Goal: Task Accomplishment & Management: Manage account settings

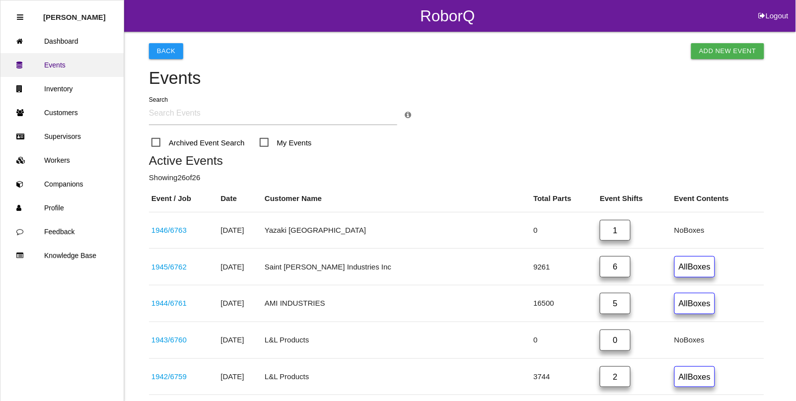
click at [65, 64] on link "Events" at bounding box center [61, 65] width 123 height 24
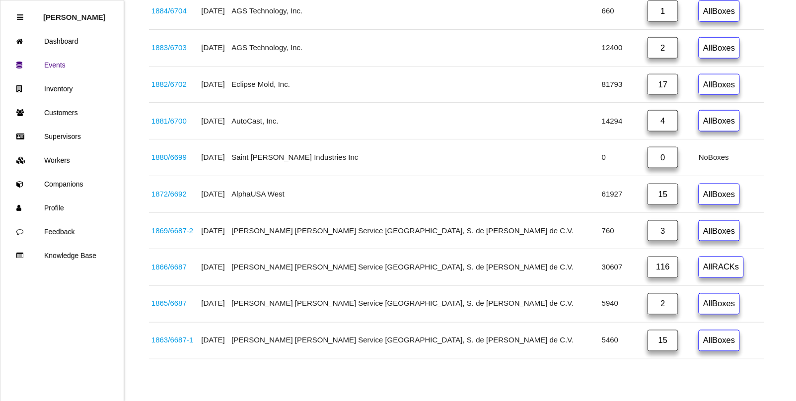
scroll to position [2442, 0]
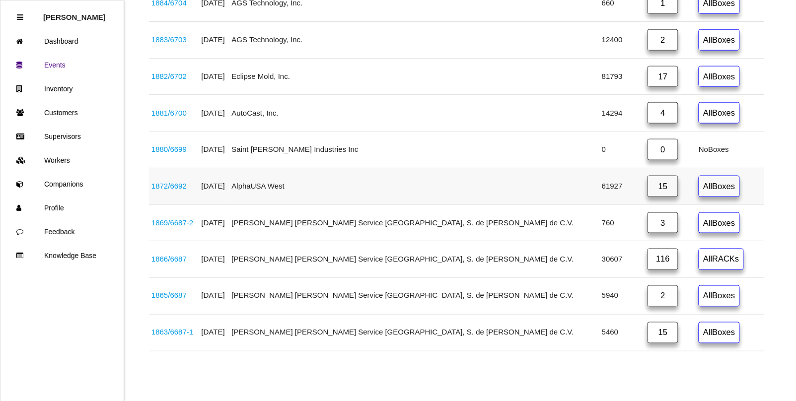
click at [182, 185] on link "1872 / 6692" at bounding box center [169, 186] width 35 height 8
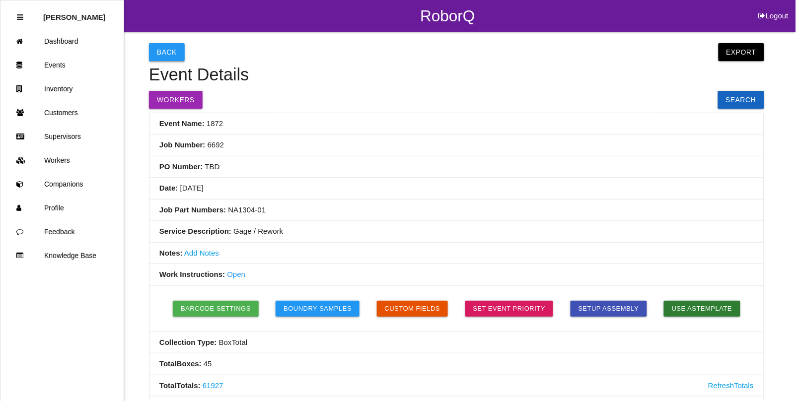
click at [165, 43] on button "Back" at bounding box center [167, 52] width 36 height 18
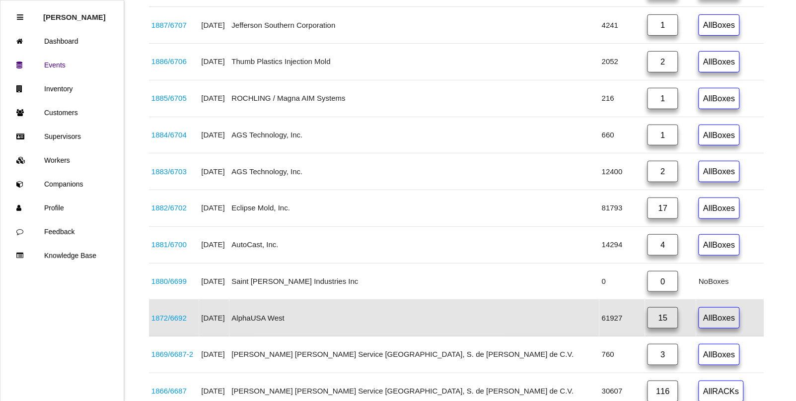
scroll to position [2298, 0]
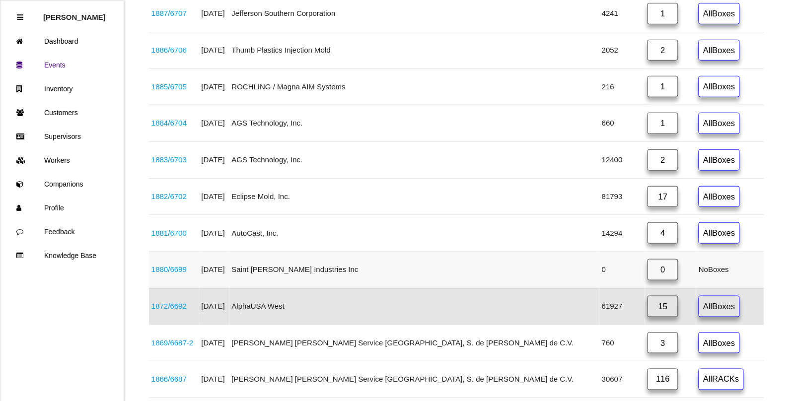
click at [180, 274] on link "1880 / 6699" at bounding box center [169, 269] width 35 height 8
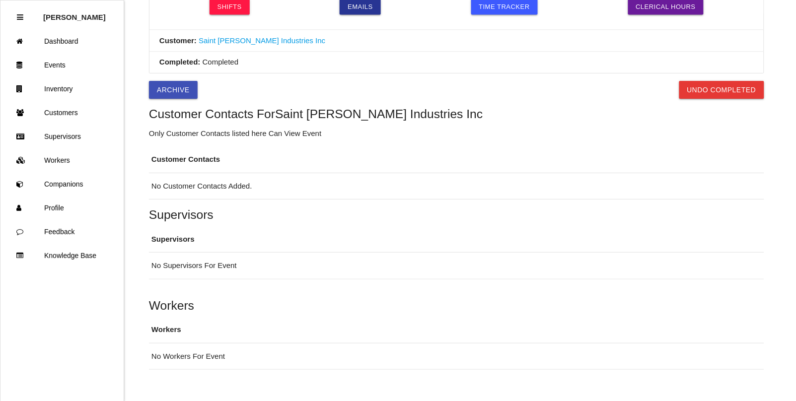
scroll to position [533, 0]
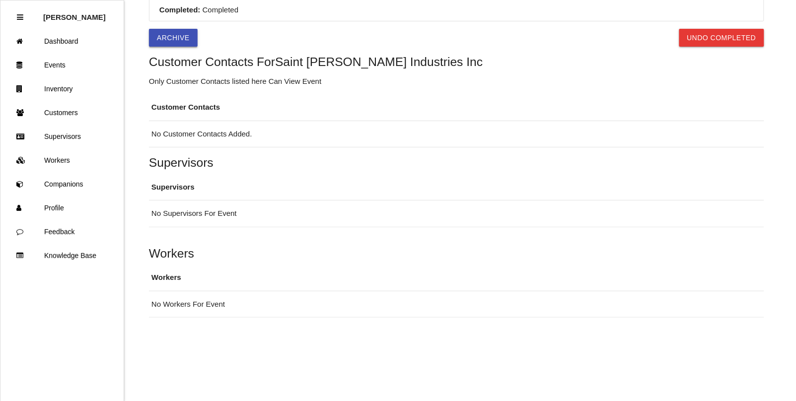
click at [175, 41] on button "Archive" at bounding box center [173, 38] width 49 height 18
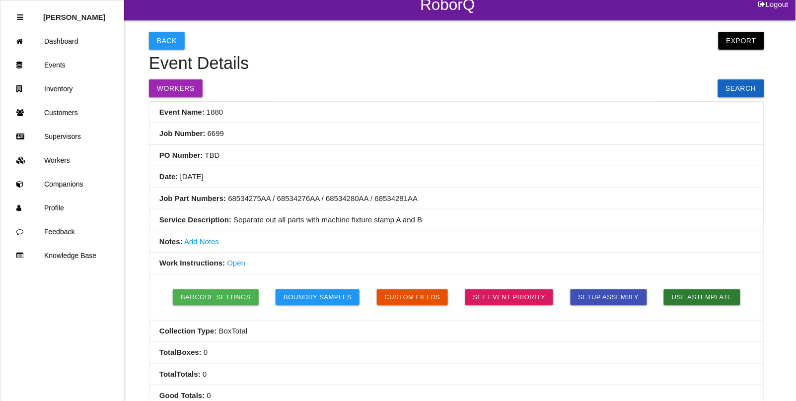
scroll to position [0, 0]
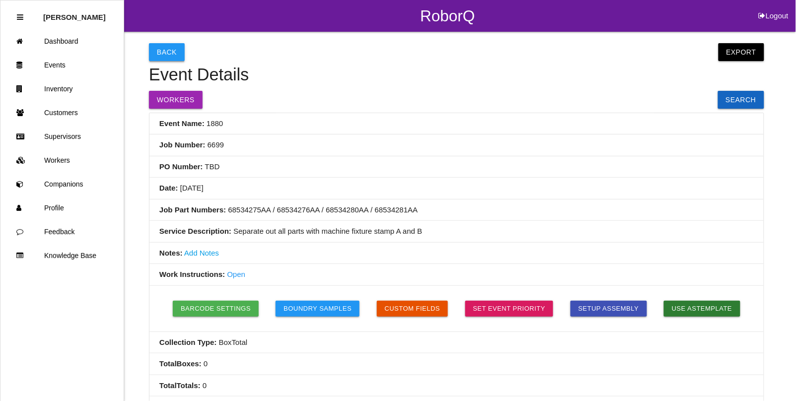
click at [160, 47] on button "Back" at bounding box center [167, 52] width 36 height 18
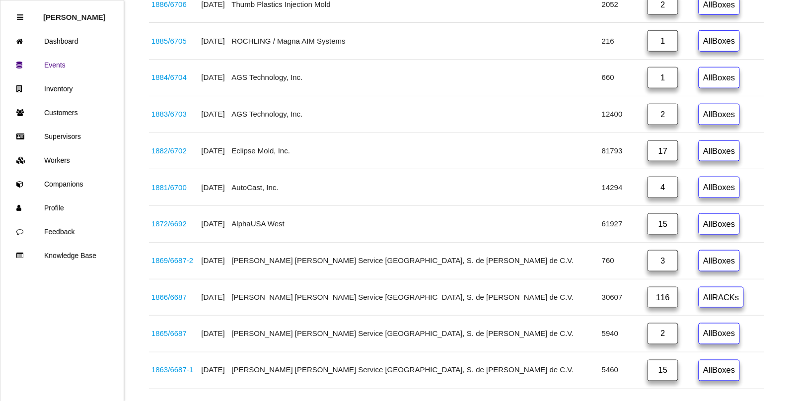
scroll to position [2343, 0]
click at [179, 192] on link "1881 / 6700" at bounding box center [169, 188] width 35 height 8
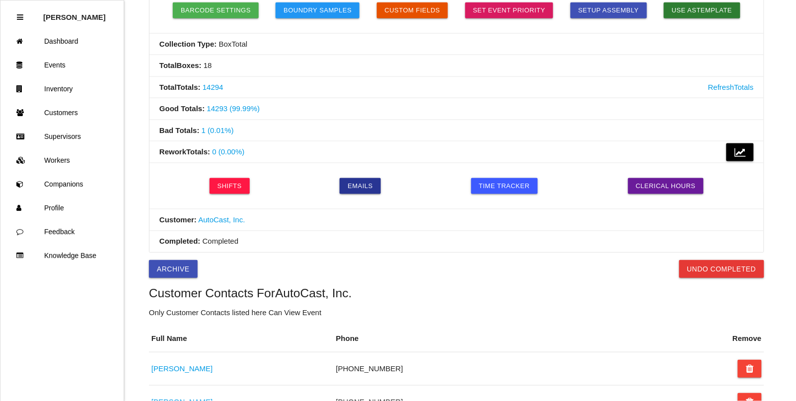
scroll to position [296, 0]
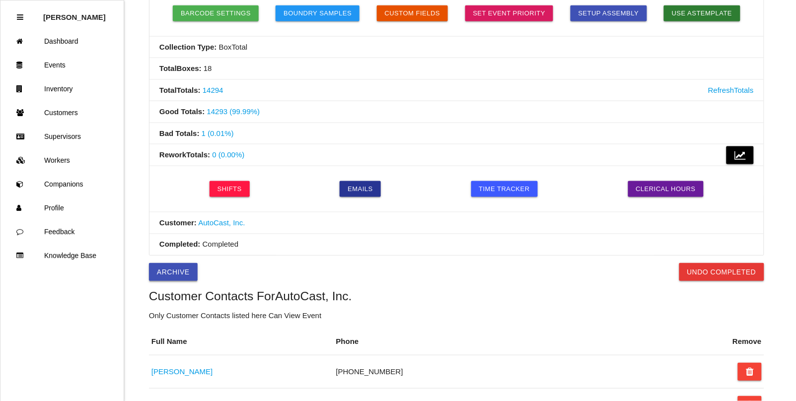
click at [180, 277] on button "Archive" at bounding box center [173, 272] width 49 height 18
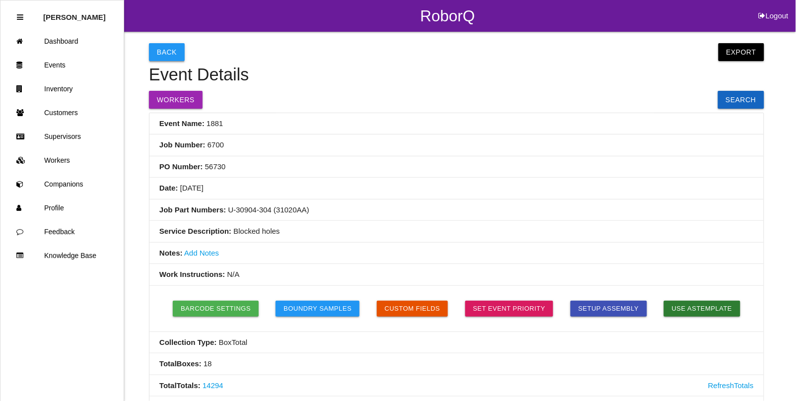
click at [159, 56] on button "Back" at bounding box center [167, 52] width 36 height 18
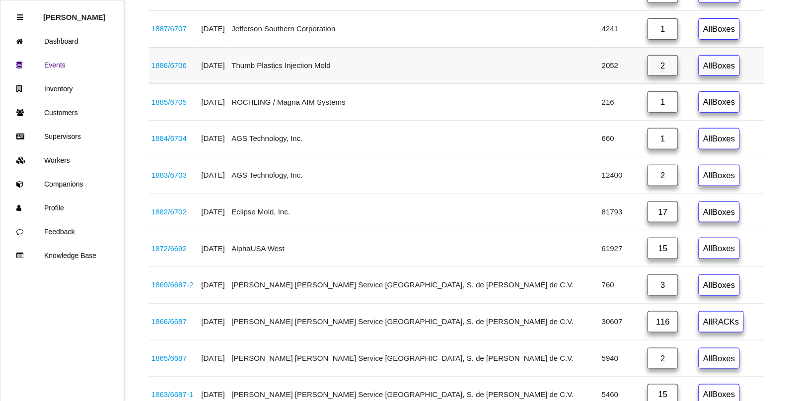
scroll to position [2368, 0]
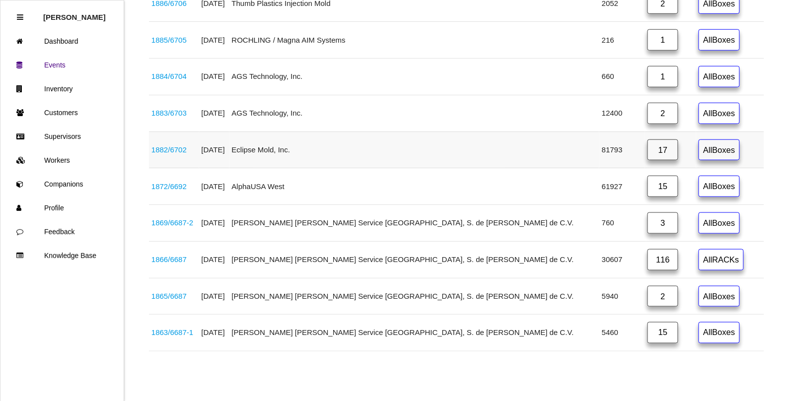
click at [179, 146] on link "1882 / 6702" at bounding box center [169, 150] width 35 height 8
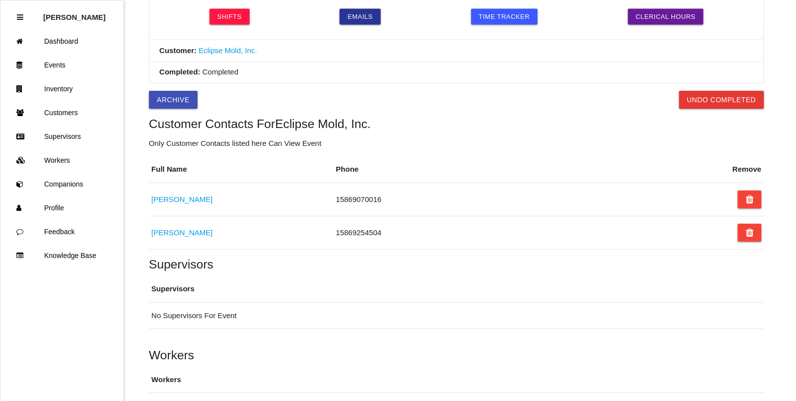
scroll to position [448, 0]
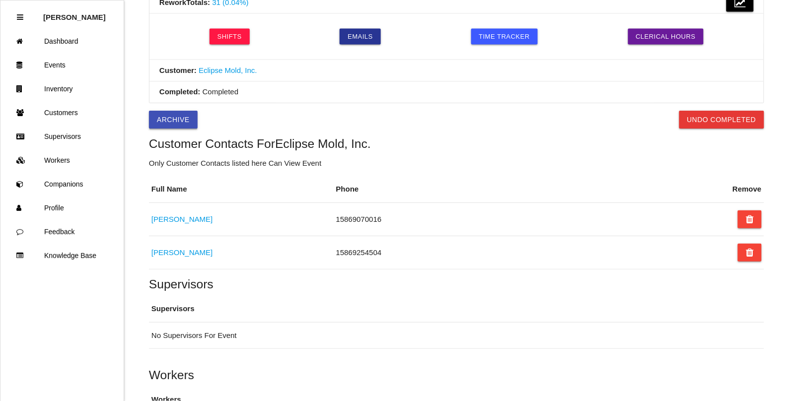
click at [177, 122] on button "Archive" at bounding box center [173, 120] width 49 height 18
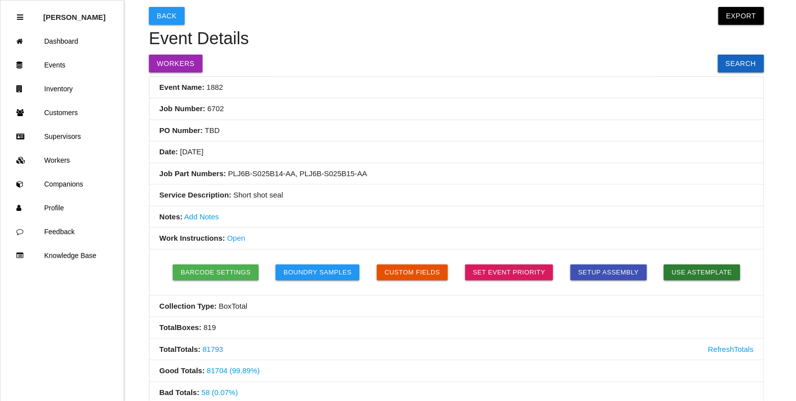
scroll to position [0, 0]
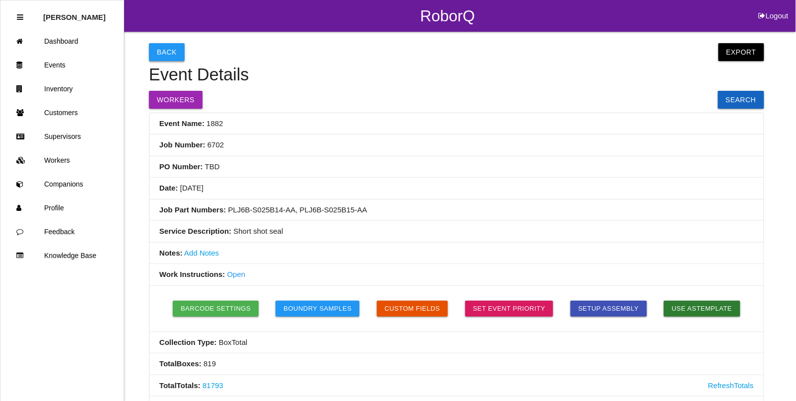
click at [173, 58] on button "Back" at bounding box center [167, 52] width 36 height 18
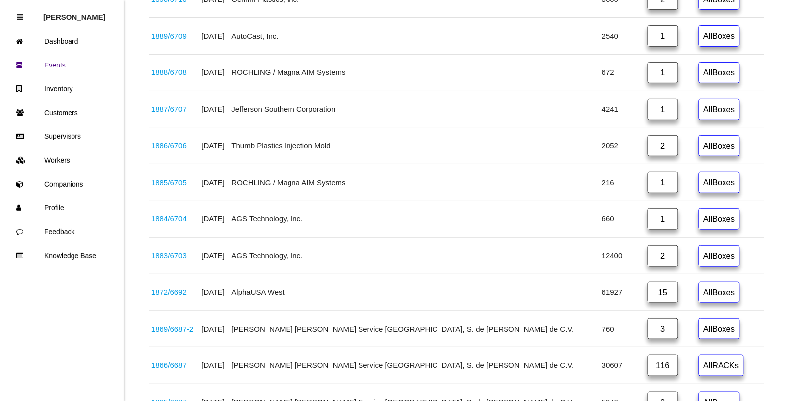
scroll to position [2236, 0]
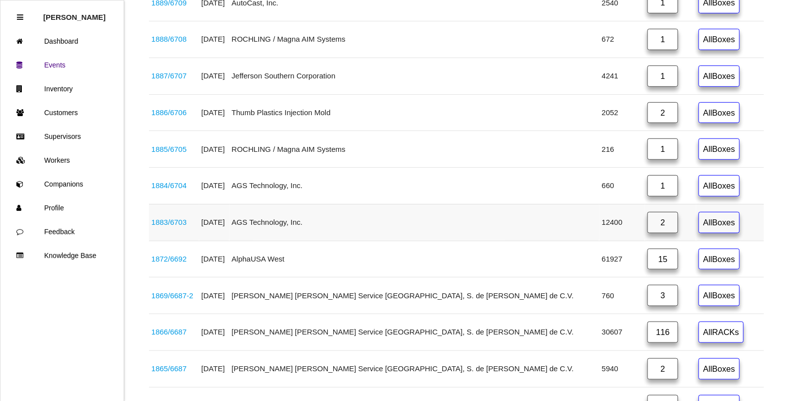
click at [177, 227] on link "1883 / 6703" at bounding box center [169, 222] width 35 height 8
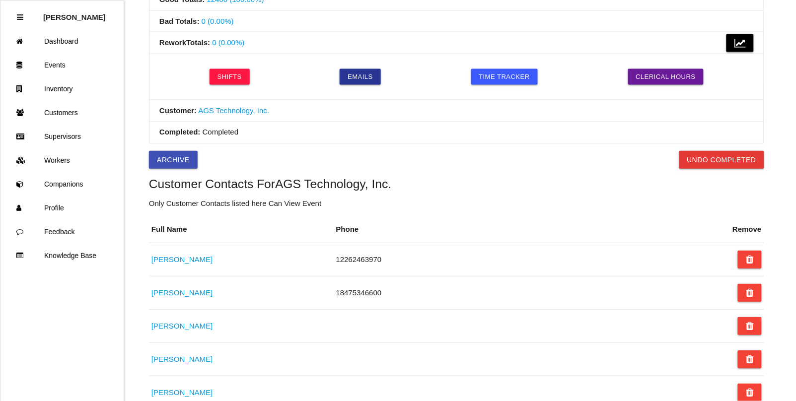
scroll to position [396, 0]
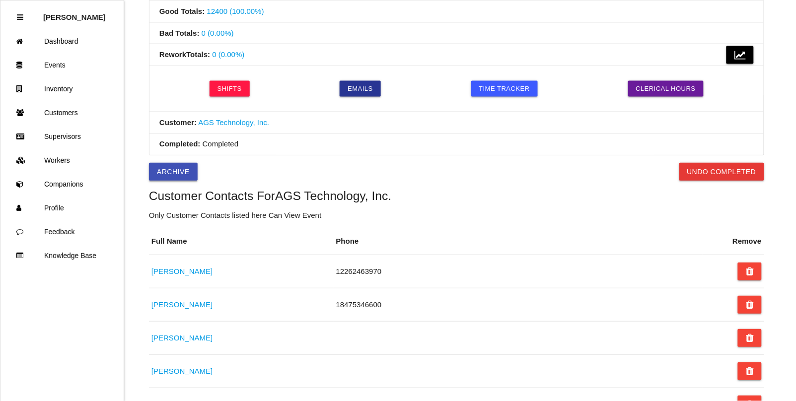
click at [165, 179] on button "Archive" at bounding box center [173, 172] width 49 height 18
click at [319, 162] on div "Back Export Export Excel Export CSV Event Details Workers Search Event Name: 18…" at bounding box center [457, 147] width 616 height 1023
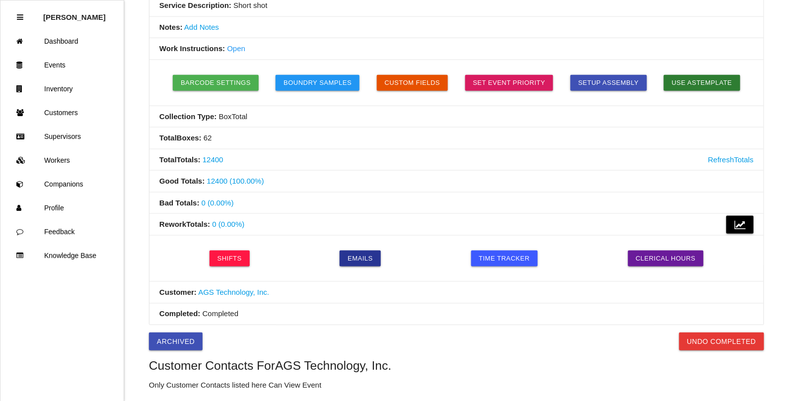
scroll to position [0, 0]
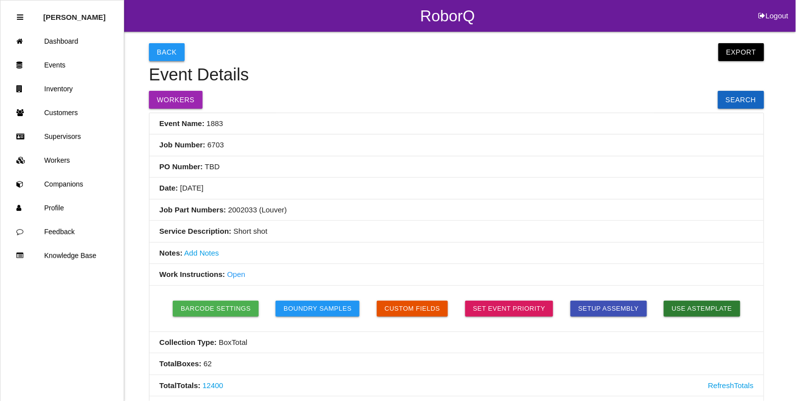
click at [154, 45] on button "Back" at bounding box center [167, 52] width 36 height 18
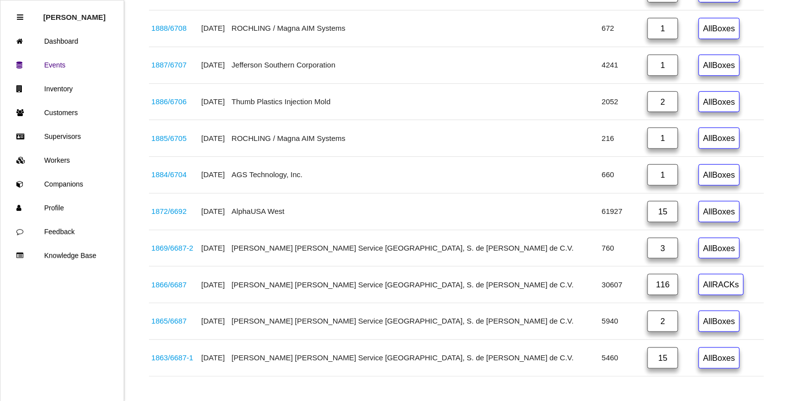
scroll to position [2294, 0]
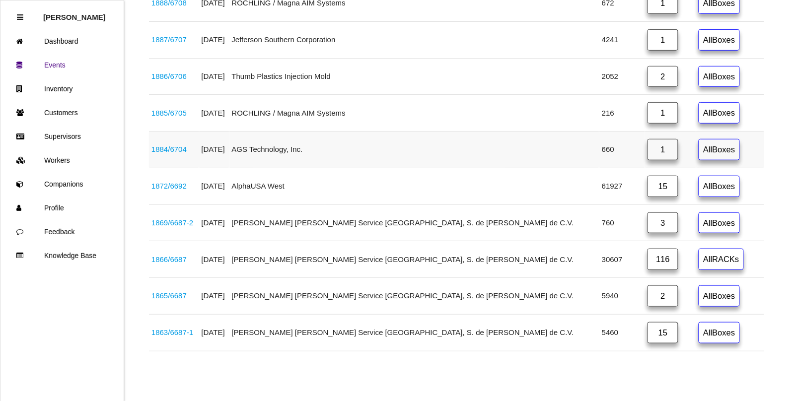
click at [182, 148] on link "1884 / 6704" at bounding box center [169, 149] width 35 height 8
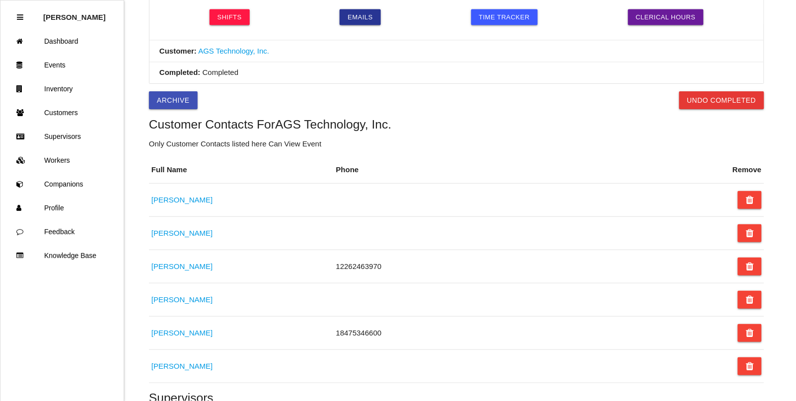
scroll to position [458, 0]
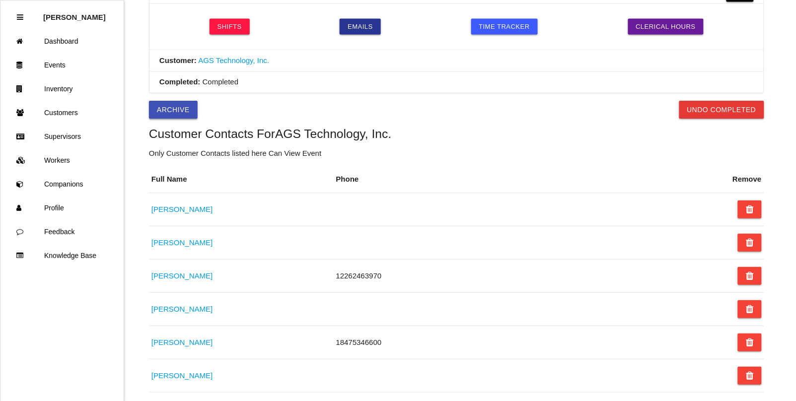
click at [160, 119] on button "Archive" at bounding box center [173, 110] width 49 height 18
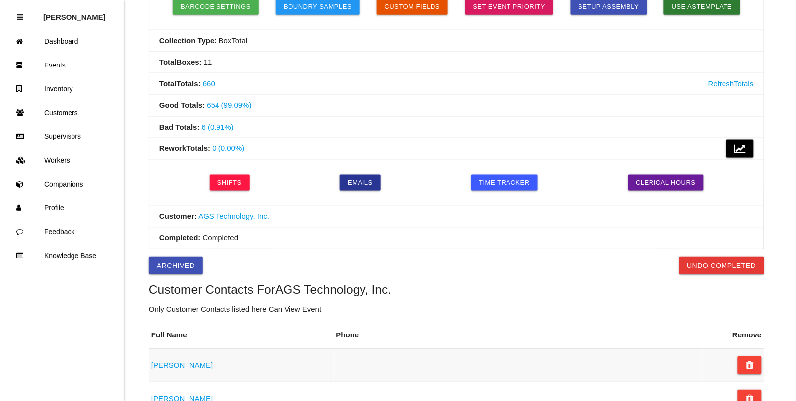
scroll to position [0, 0]
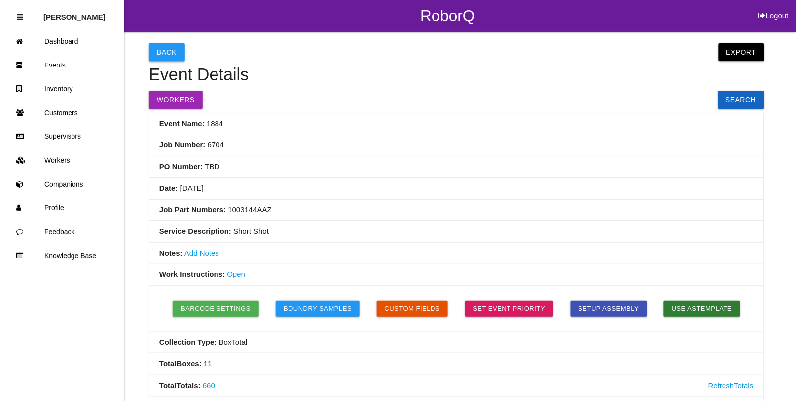
click at [169, 48] on button "Back" at bounding box center [167, 52] width 36 height 18
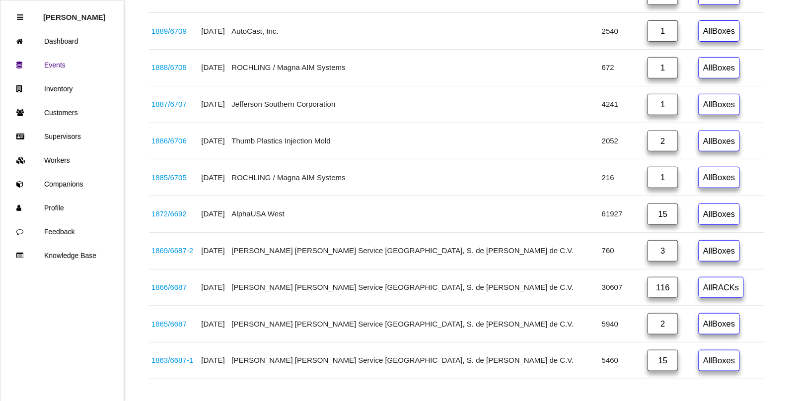
scroll to position [2258, 0]
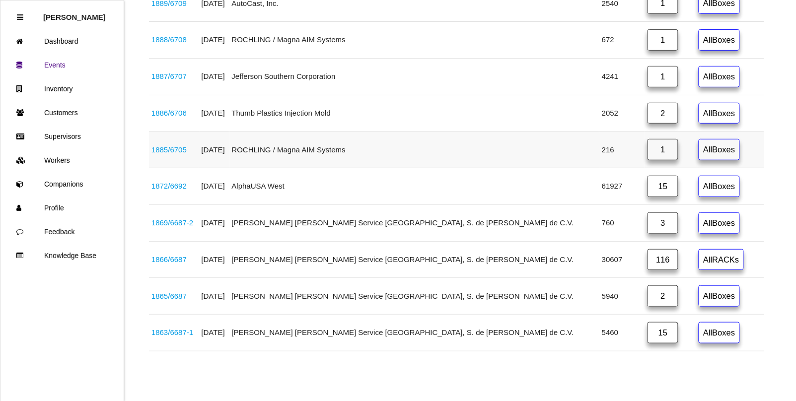
click at [178, 147] on link "1885 / 6705" at bounding box center [169, 150] width 35 height 8
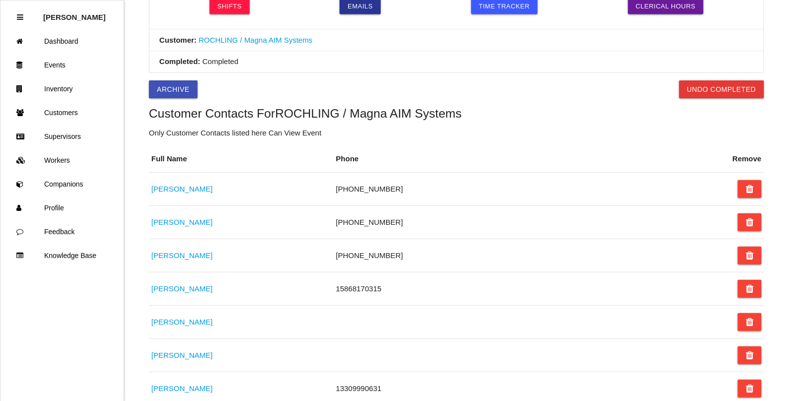
scroll to position [463, 0]
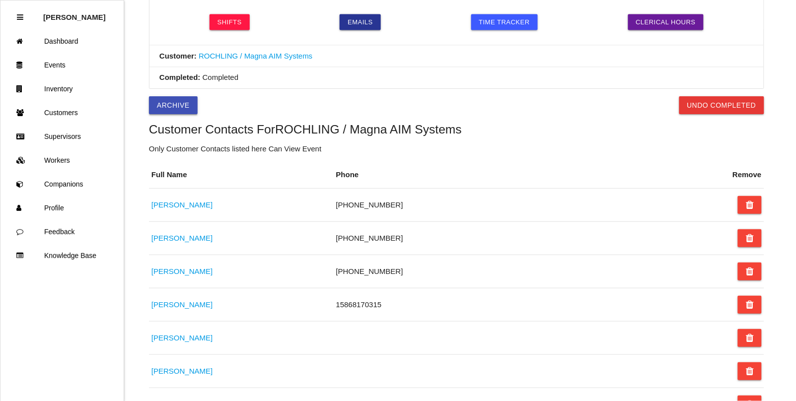
click at [177, 108] on button "Archive" at bounding box center [173, 105] width 49 height 18
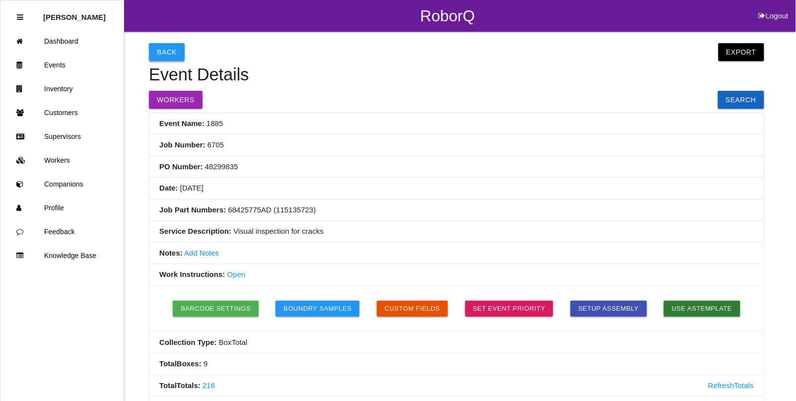
click at [153, 51] on button "Back" at bounding box center [167, 52] width 36 height 18
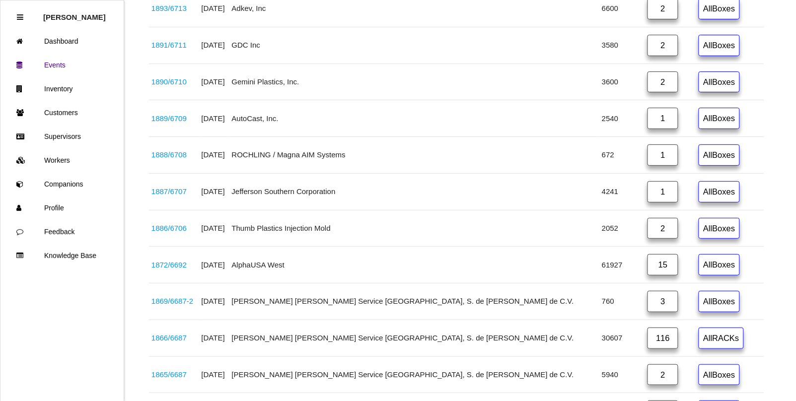
scroll to position [2097, 0]
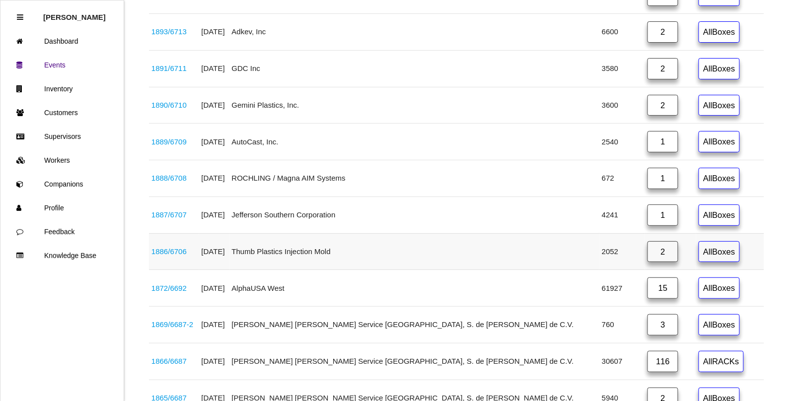
click at [182, 256] on link "1886 / 6706" at bounding box center [169, 251] width 35 height 8
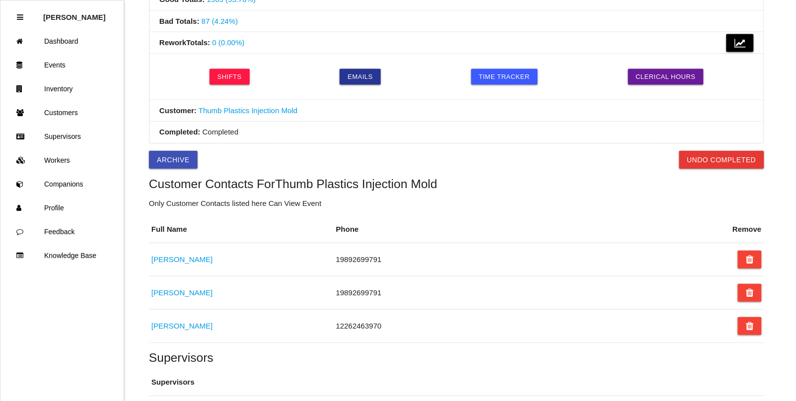
scroll to position [296, 0]
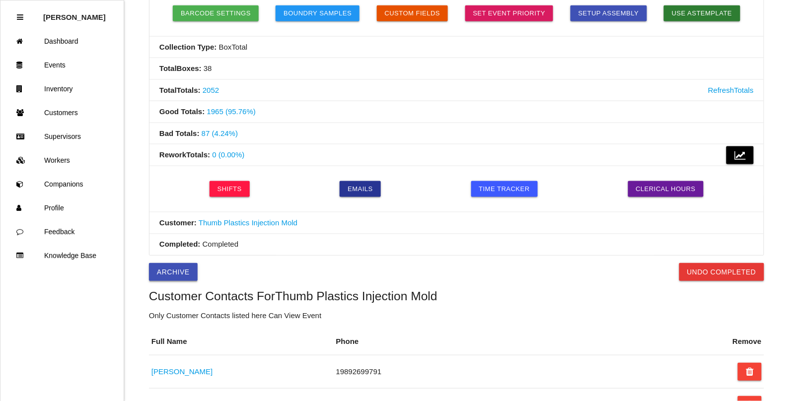
click at [186, 270] on button "Archive" at bounding box center [173, 272] width 49 height 18
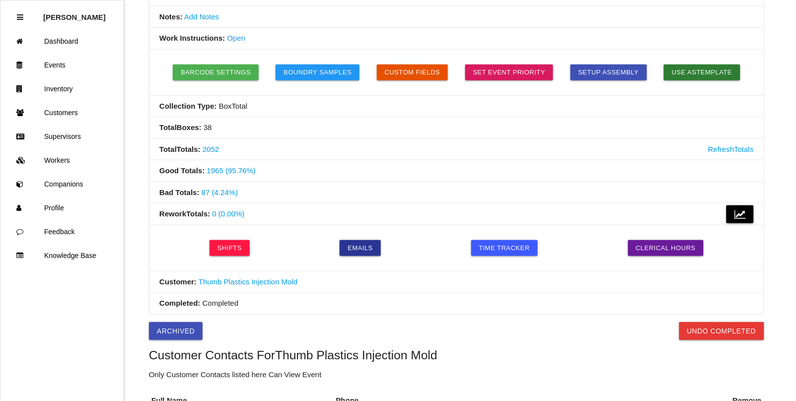
scroll to position [0, 0]
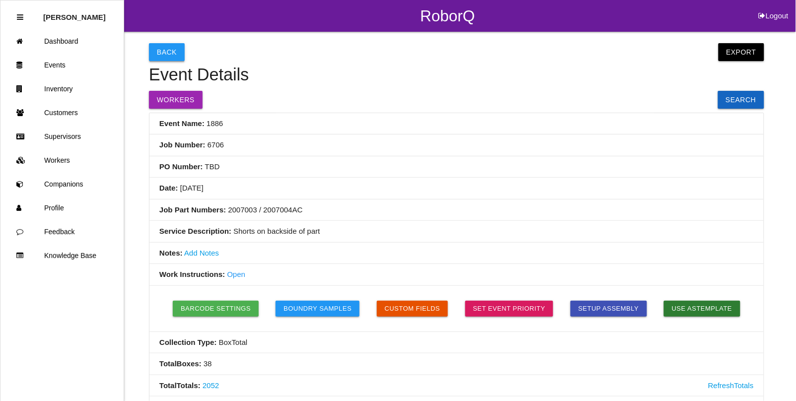
click at [163, 51] on button "Back" at bounding box center [167, 52] width 36 height 18
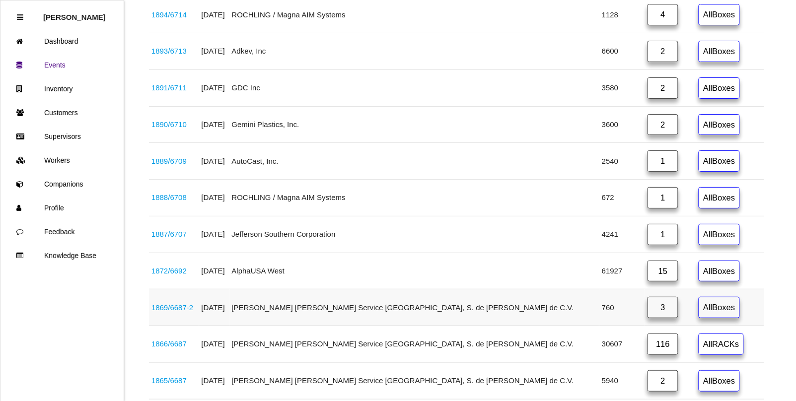
scroll to position [2059, 0]
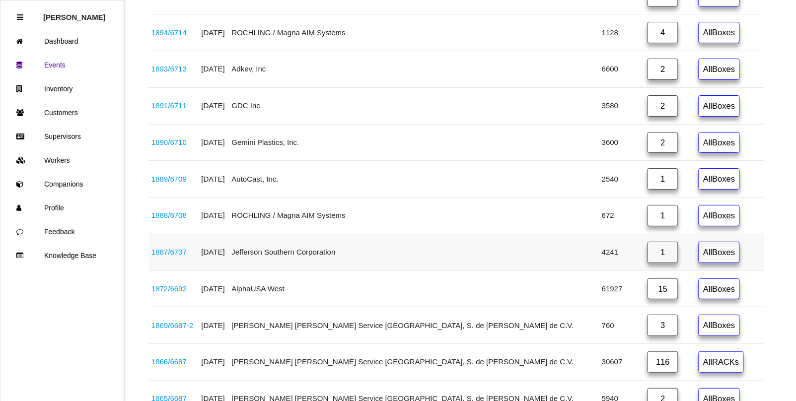
click at [187, 256] on link "1887 / 6707" at bounding box center [169, 252] width 35 height 8
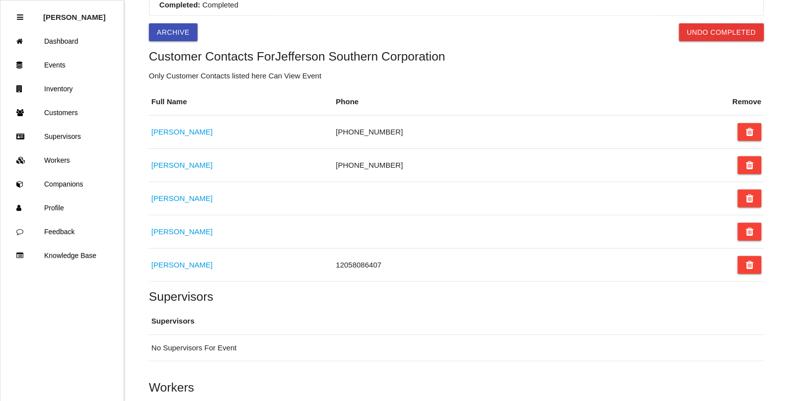
scroll to position [425, 0]
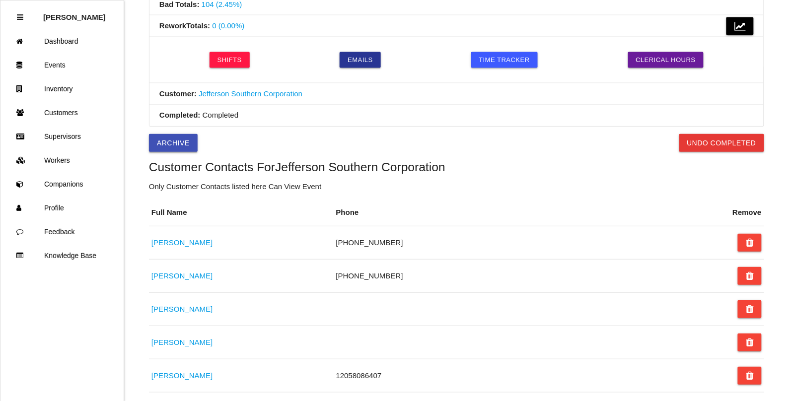
click at [169, 146] on button "Archive" at bounding box center [173, 143] width 49 height 18
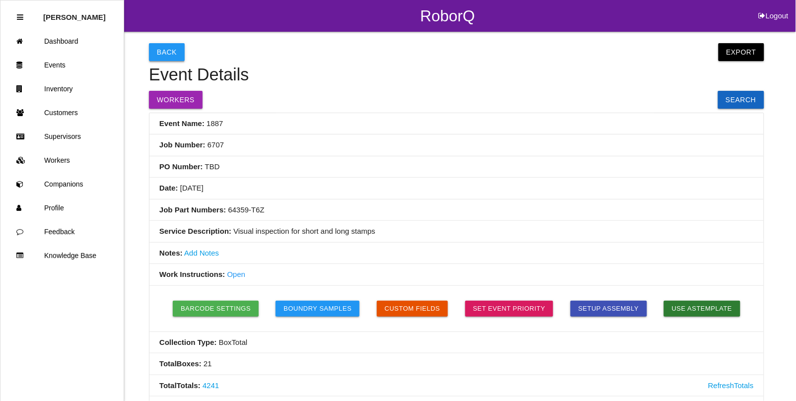
click at [169, 53] on button "Back" at bounding box center [167, 52] width 36 height 18
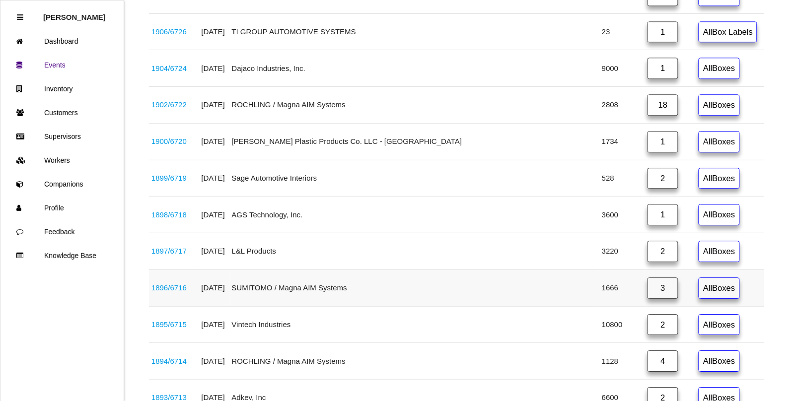
scroll to position [2147, 0]
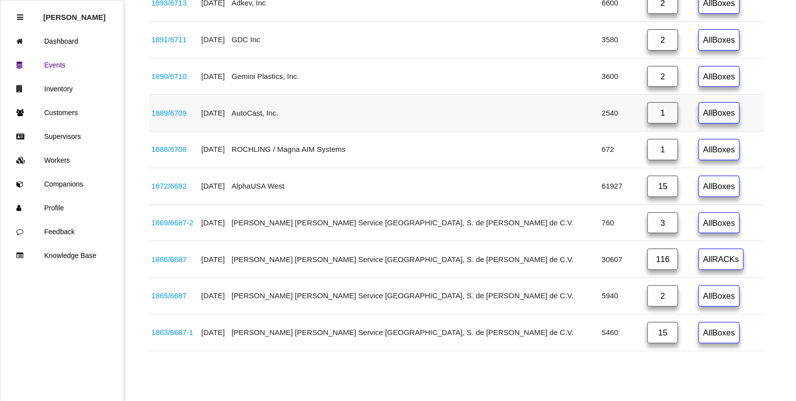
click at [179, 110] on link "1889 / 6709" at bounding box center [169, 113] width 35 height 8
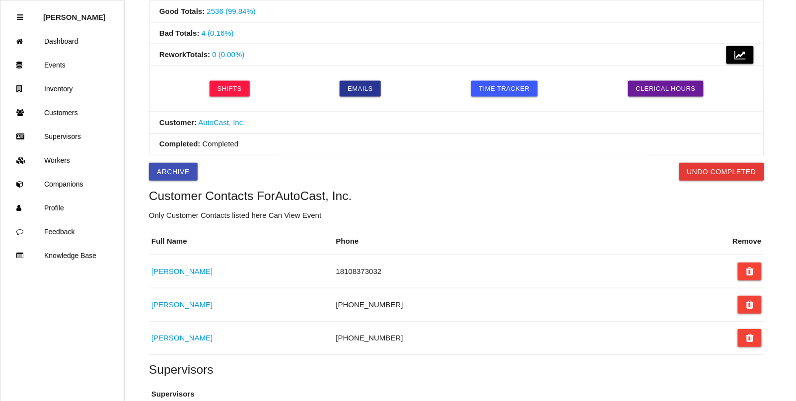
scroll to position [358, 0]
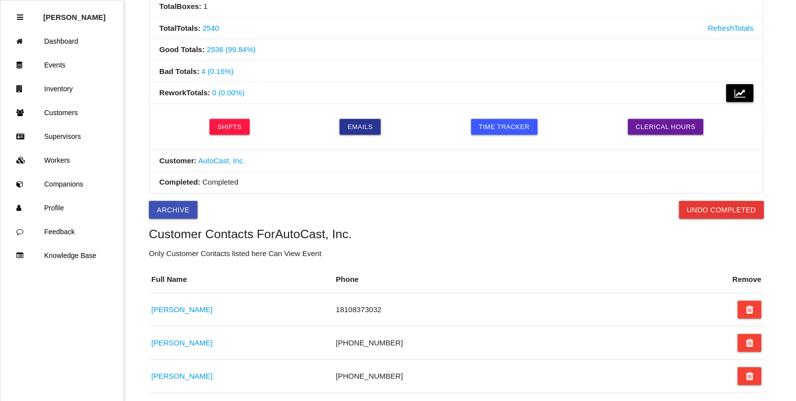
click at [179, 194] on li "Completed: Completed" at bounding box center [457, 182] width 615 height 21
click at [180, 208] on button "Archive" at bounding box center [173, 210] width 49 height 18
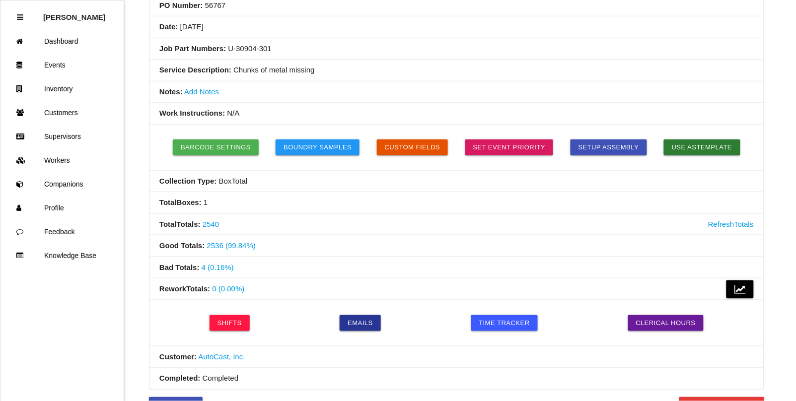
scroll to position [0, 0]
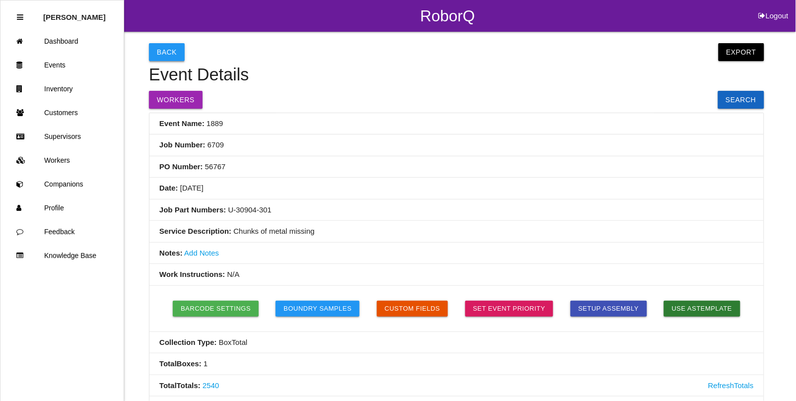
click at [170, 56] on button "Back" at bounding box center [167, 52] width 36 height 18
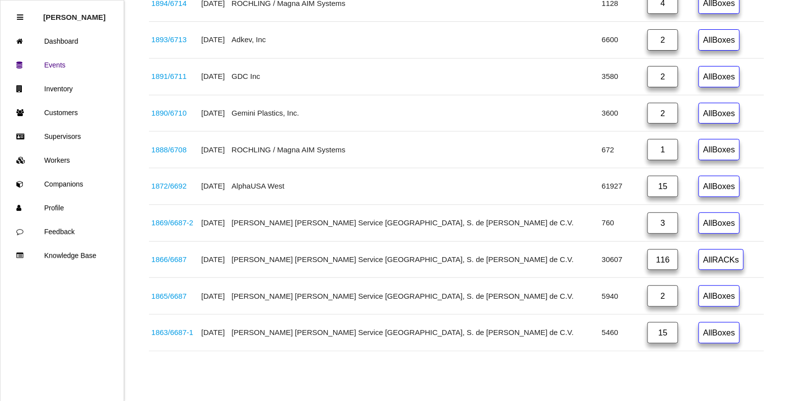
scroll to position [2047, 0]
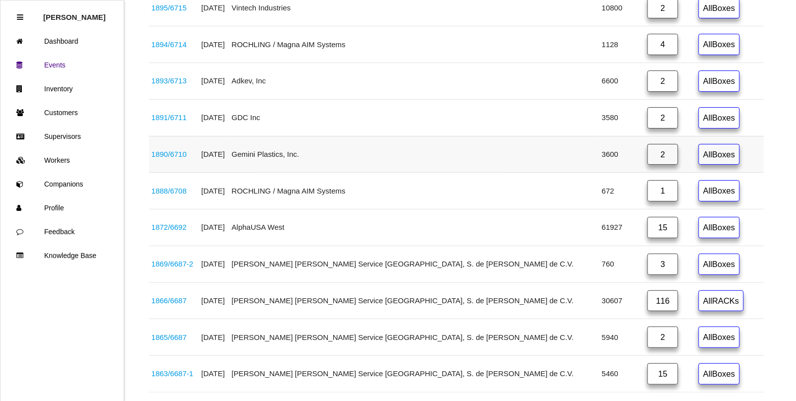
click at [183, 158] on link "1890 / 6710" at bounding box center [169, 154] width 35 height 8
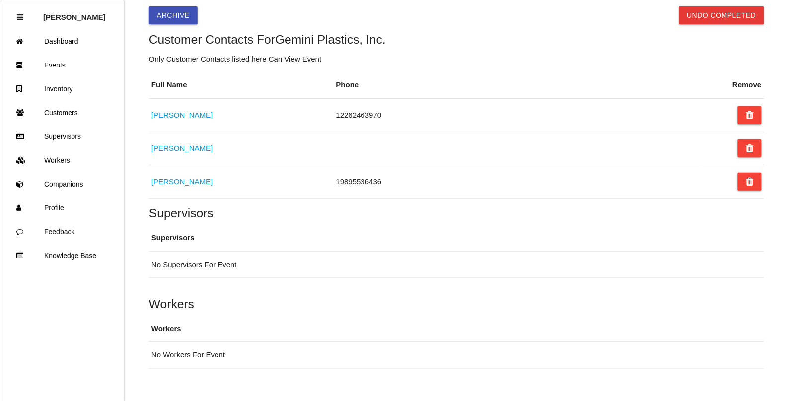
scroll to position [420, 0]
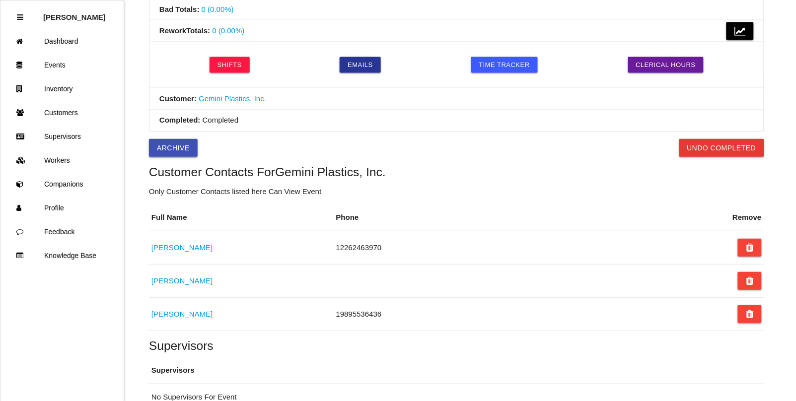
click at [174, 153] on button "Archive" at bounding box center [173, 148] width 49 height 18
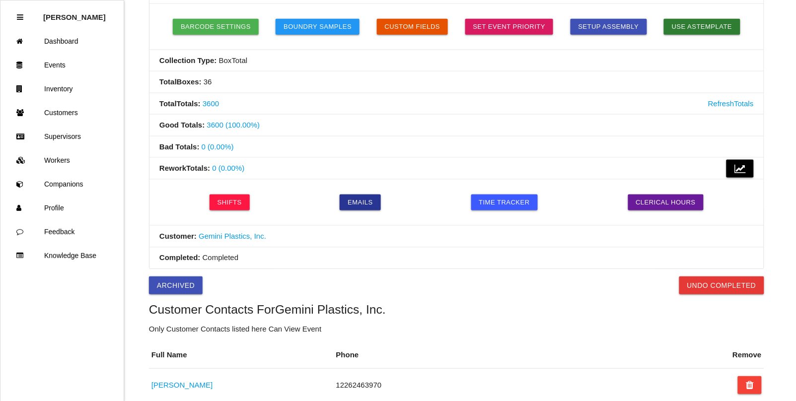
scroll to position [0, 0]
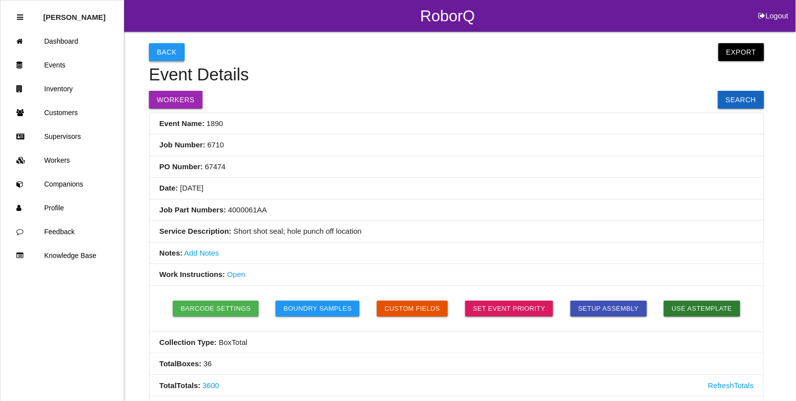
click at [159, 55] on button "Back" at bounding box center [167, 52] width 36 height 18
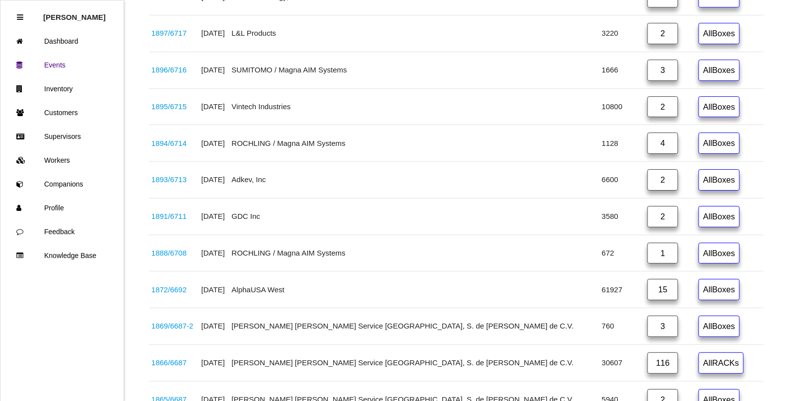
click at [180, 221] on link "1891 / 6711" at bounding box center [169, 216] width 35 height 8
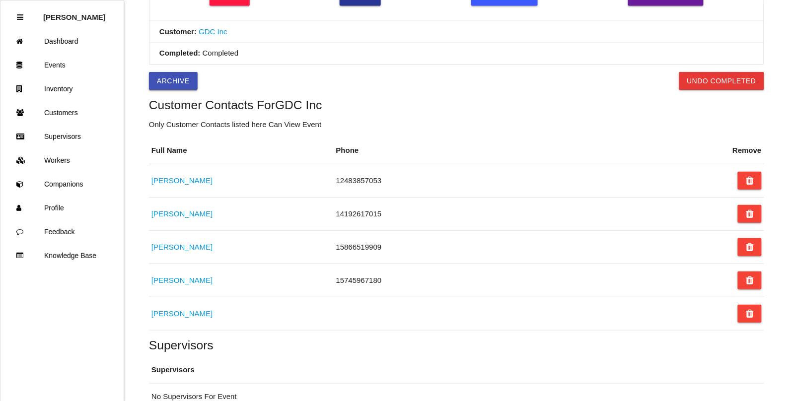
click at [169, 85] on button "Archive" at bounding box center [173, 81] width 49 height 18
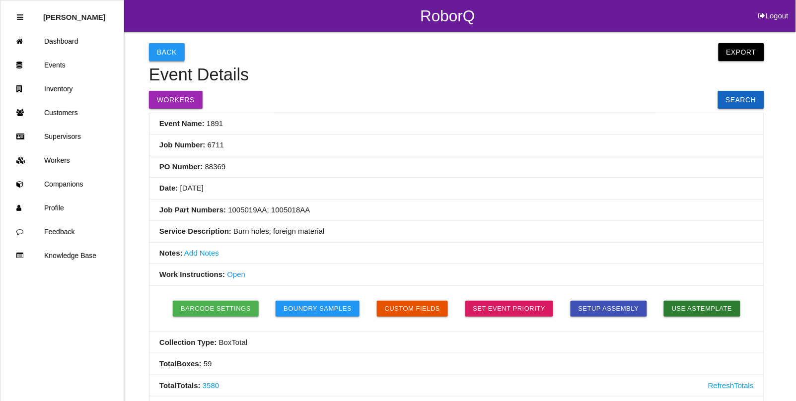
click at [160, 50] on button "Back" at bounding box center [167, 52] width 36 height 18
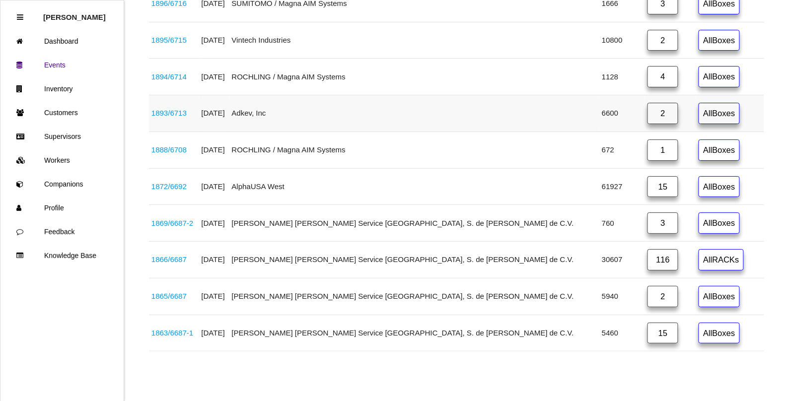
click at [181, 110] on link "1893 / 6713" at bounding box center [169, 113] width 35 height 8
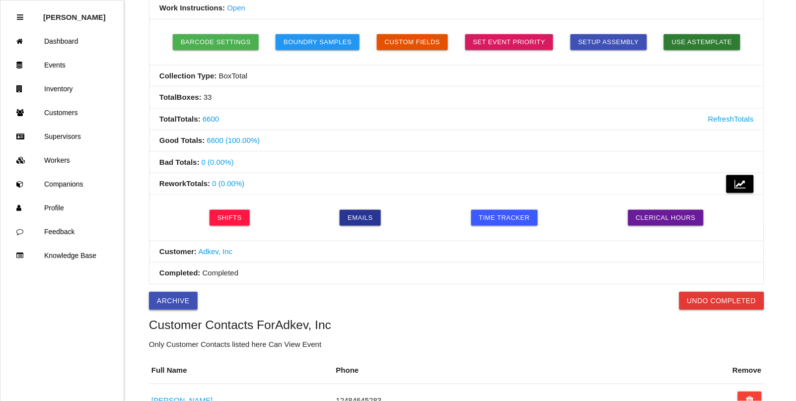
click at [175, 304] on button "Archive" at bounding box center [173, 301] width 49 height 18
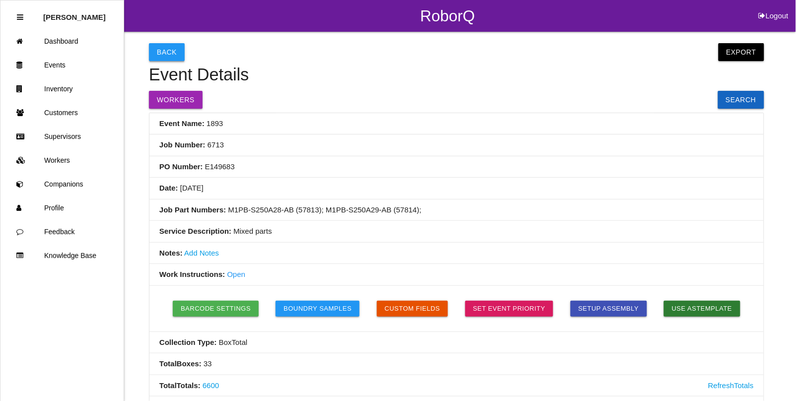
click at [163, 50] on button "Back" at bounding box center [167, 52] width 36 height 18
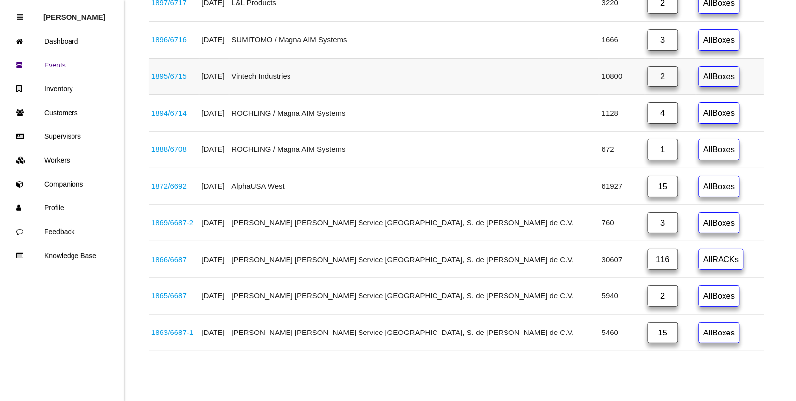
click at [177, 73] on link "1895 / 6715" at bounding box center [169, 76] width 35 height 8
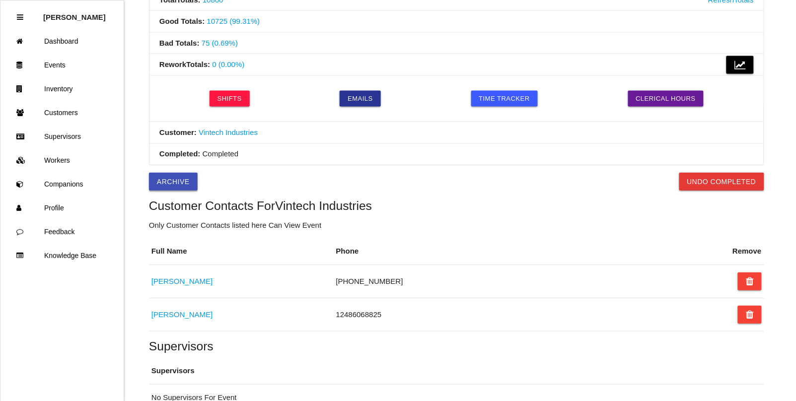
click at [183, 187] on button "Archive" at bounding box center [173, 182] width 49 height 18
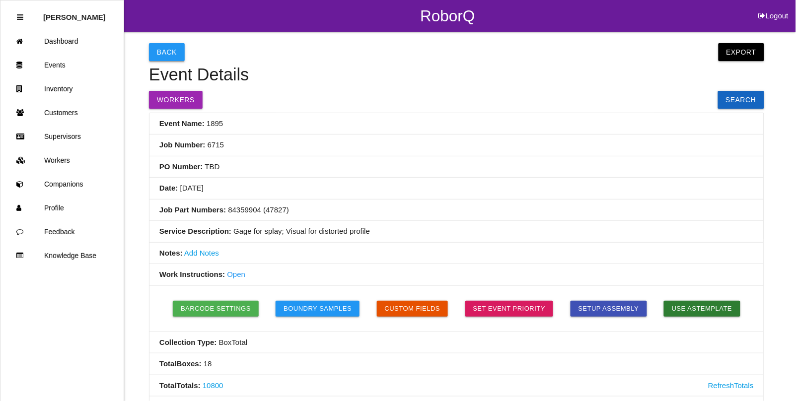
click at [167, 54] on button "Back" at bounding box center [167, 52] width 36 height 18
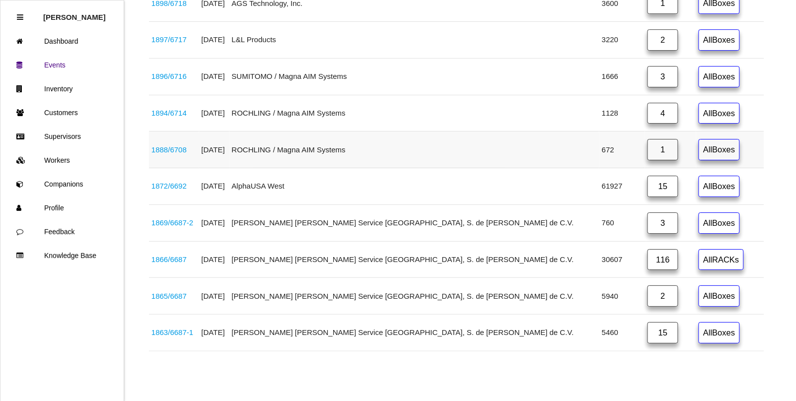
click at [179, 148] on link "1888 / 6708" at bounding box center [169, 150] width 35 height 8
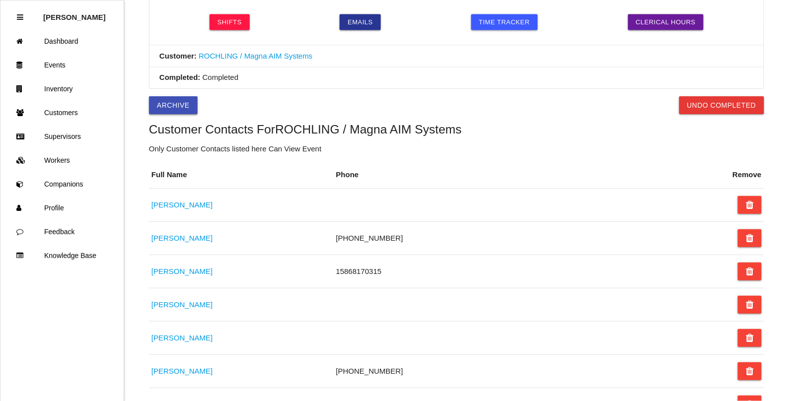
click at [170, 107] on button "Archive" at bounding box center [173, 105] width 49 height 18
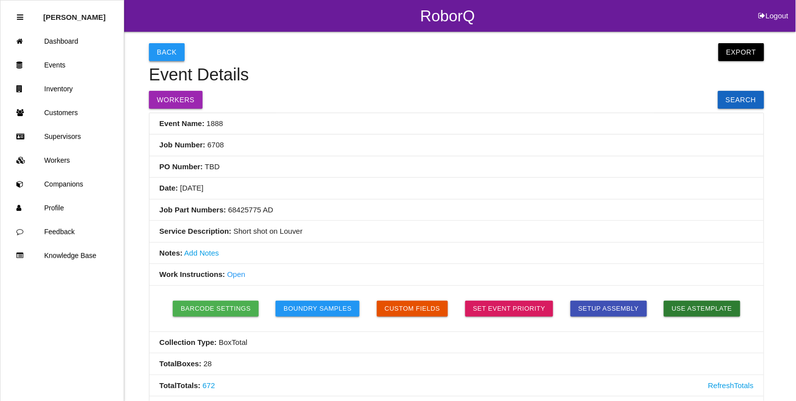
click at [166, 52] on button "Back" at bounding box center [167, 52] width 36 height 18
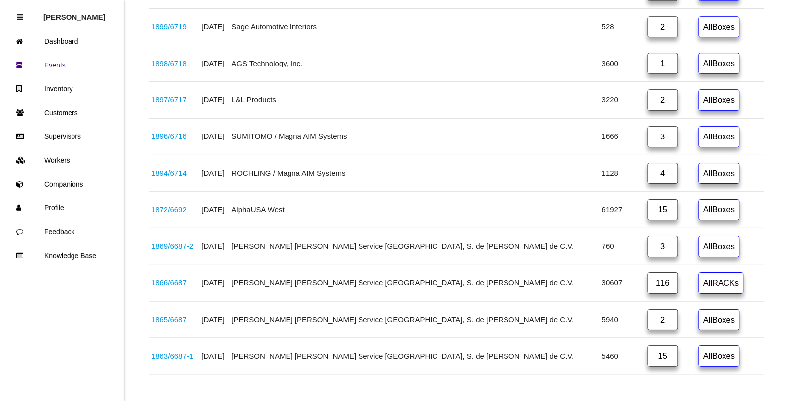
scroll to position [1862, 0]
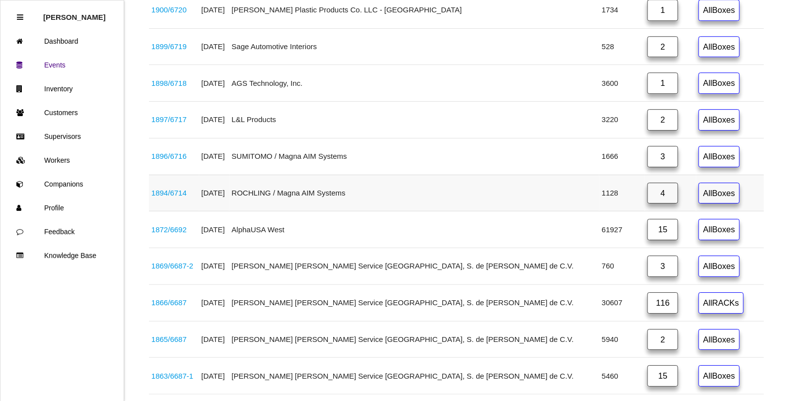
click at [175, 197] on link "1894 / 6714" at bounding box center [169, 193] width 35 height 8
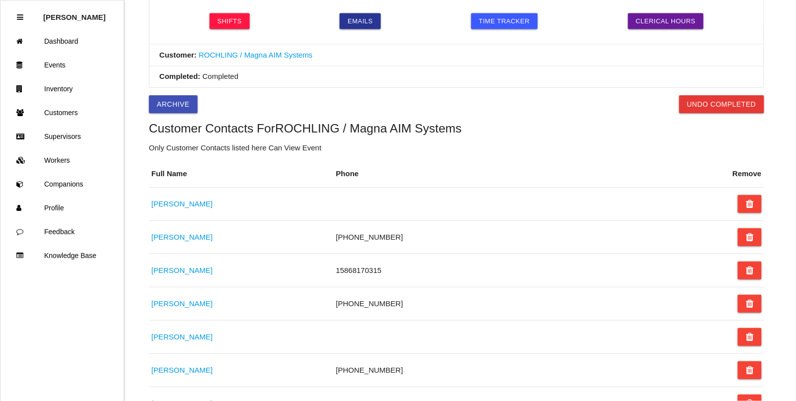
scroll to position [463, 0]
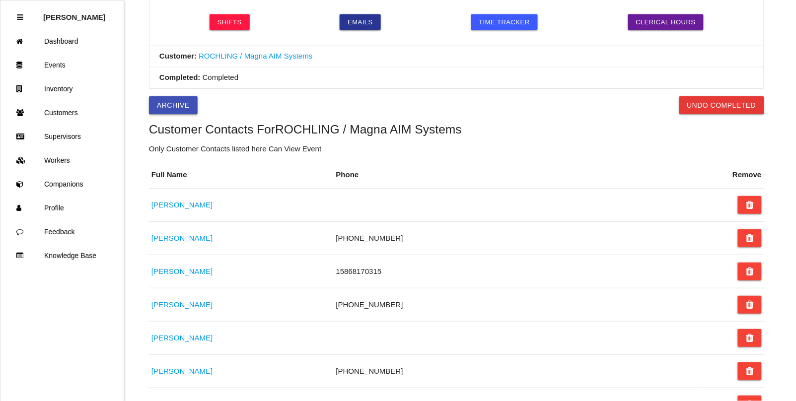
click at [174, 103] on button "Archive" at bounding box center [173, 105] width 49 height 18
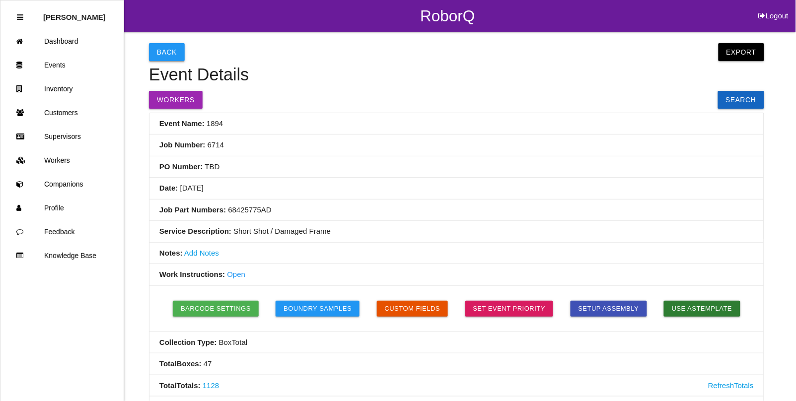
click at [167, 50] on button "Back" at bounding box center [167, 52] width 36 height 18
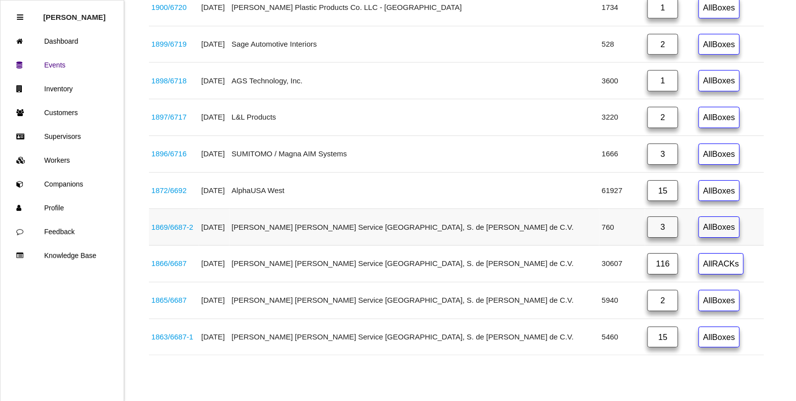
scroll to position [1888, 0]
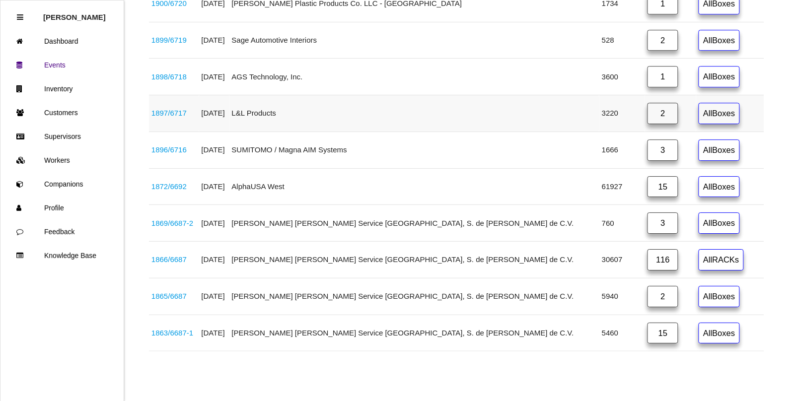
click at [184, 109] on link "1897 / 6717" at bounding box center [169, 113] width 35 height 8
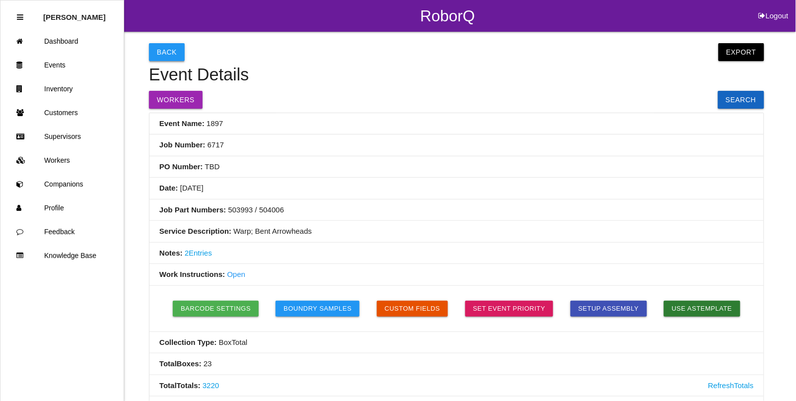
click at [166, 54] on button "Back" at bounding box center [167, 52] width 36 height 18
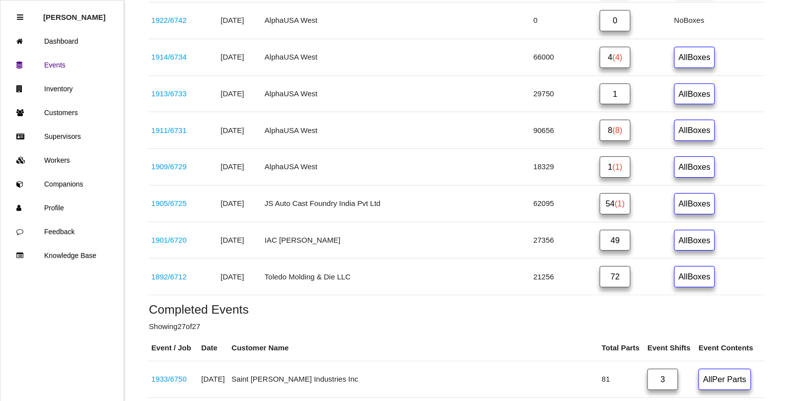
scroll to position [932, 0]
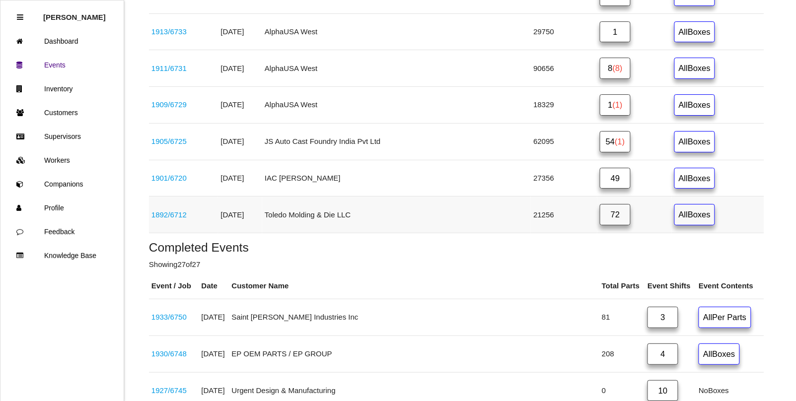
click at [174, 219] on link "1892 / 6712" at bounding box center [169, 215] width 35 height 8
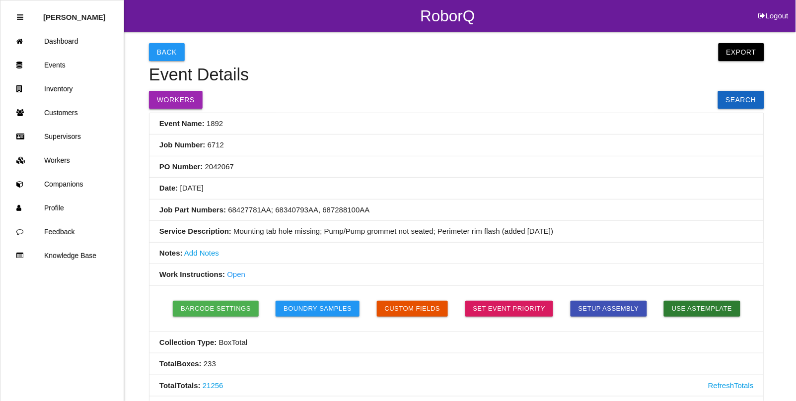
click at [172, 97] on button "Workers" at bounding box center [176, 100] width 54 height 18
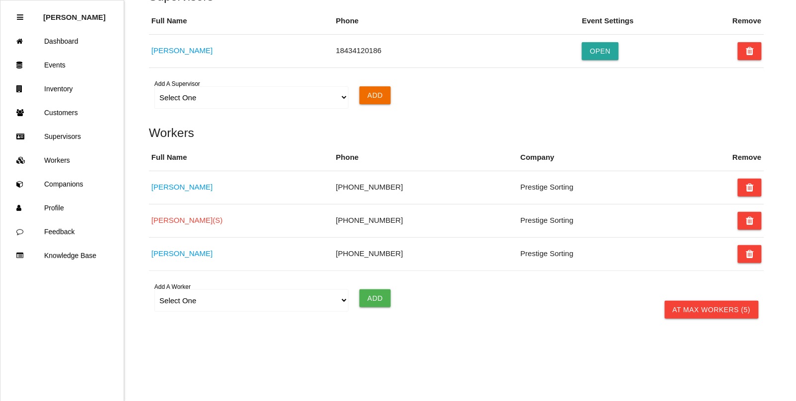
scroll to position [856, 0]
click at [750, 191] on icon at bounding box center [750, 188] width 8 height 18
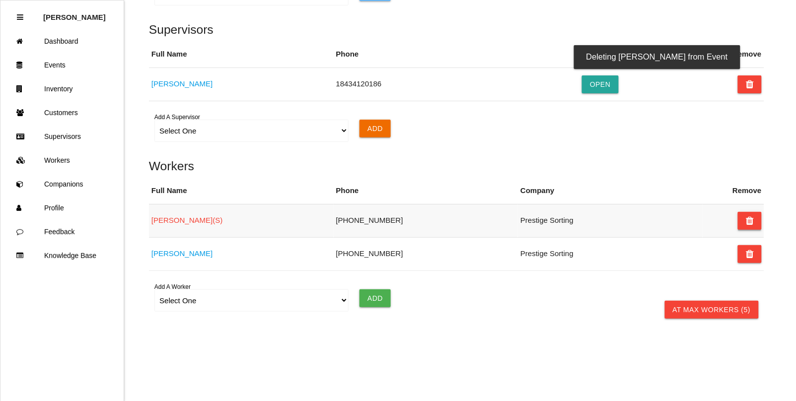
click at [751, 222] on icon at bounding box center [750, 221] width 8 height 18
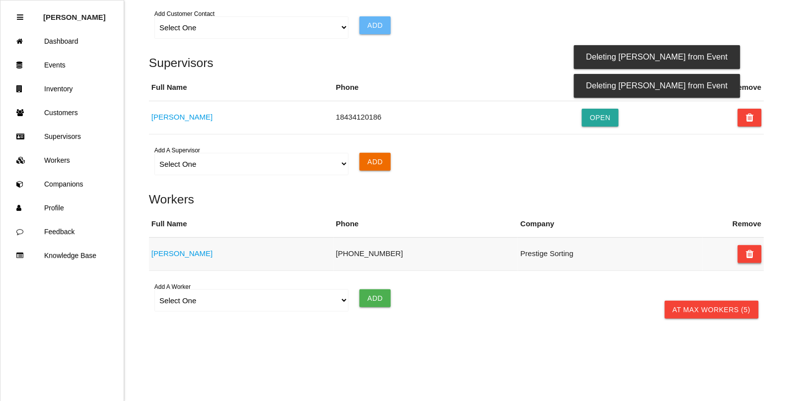
click at [749, 257] on icon at bounding box center [750, 254] width 8 height 18
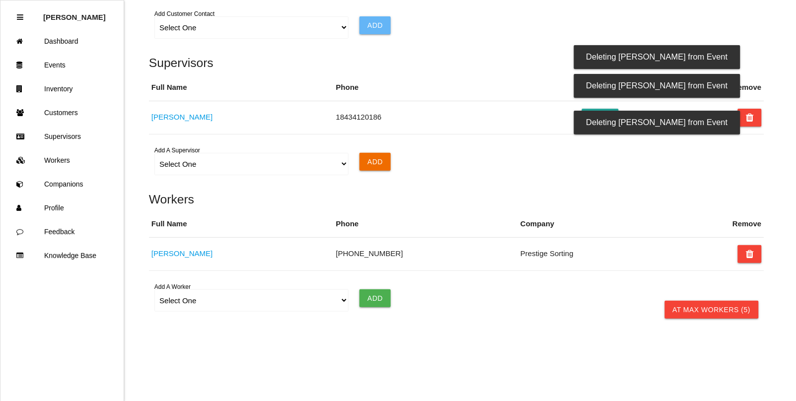
scroll to position [783, 0]
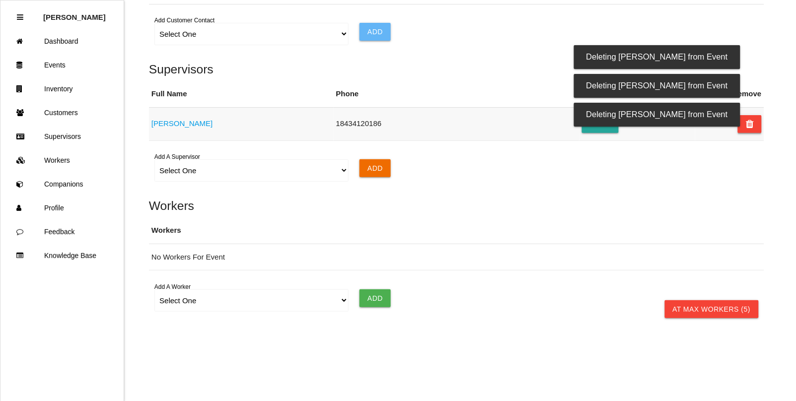
click at [756, 126] on button at bounding box center [750, 124] width 24 height 18
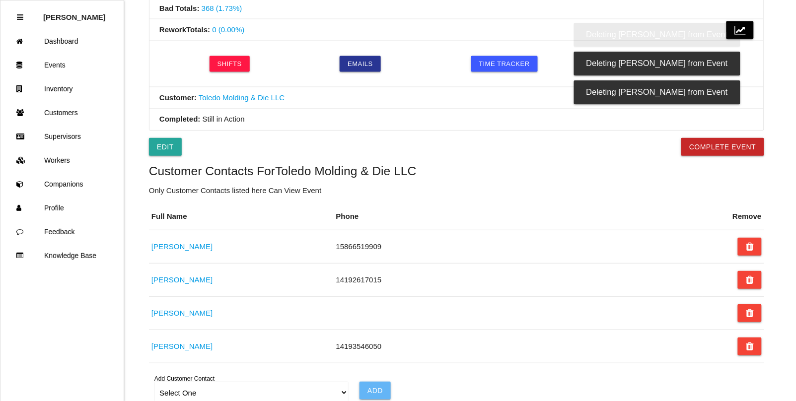
scroll to position [403, 0]
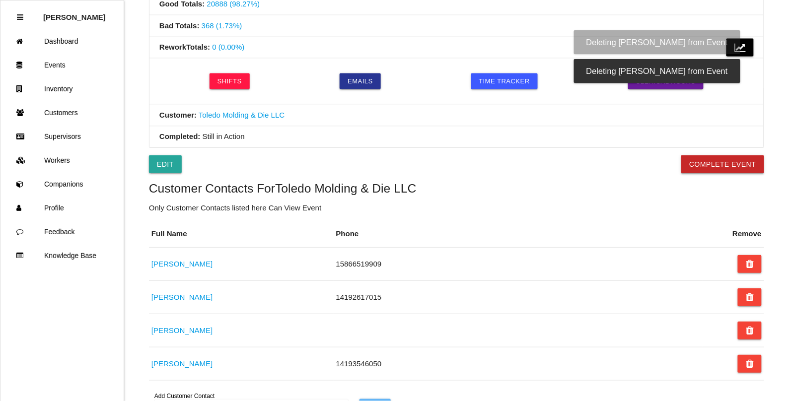
click at [733, 167] on button "Complete Event" at bounding box center [723, 165] width 83 height 18
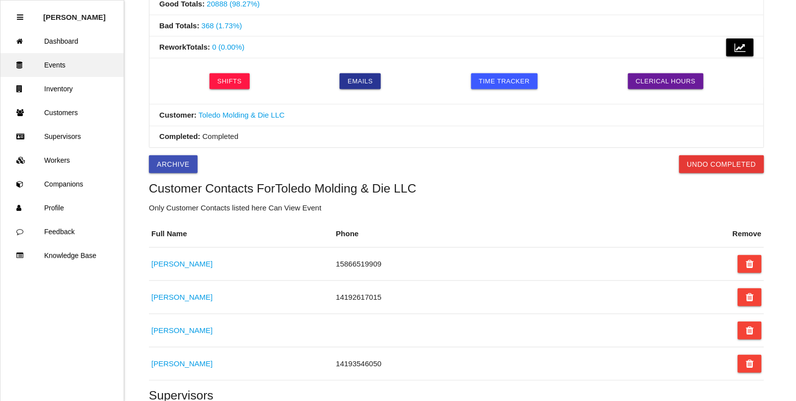
click at [53, 58] on link "Events" at bounding box center [61, 65] width 123 height 24
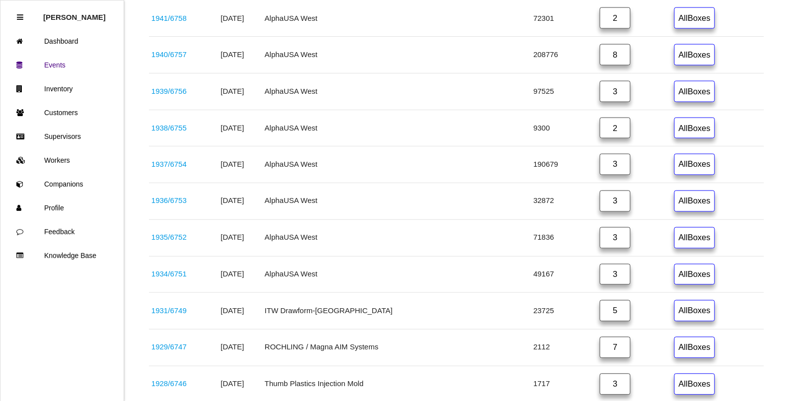
scroll to position [435, 0]
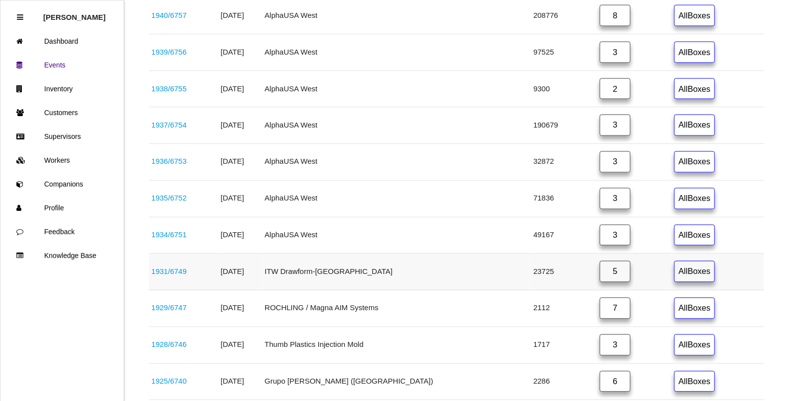
click at [600, 281] on link "5" at bounding box center [615, 271] width 31 height 21
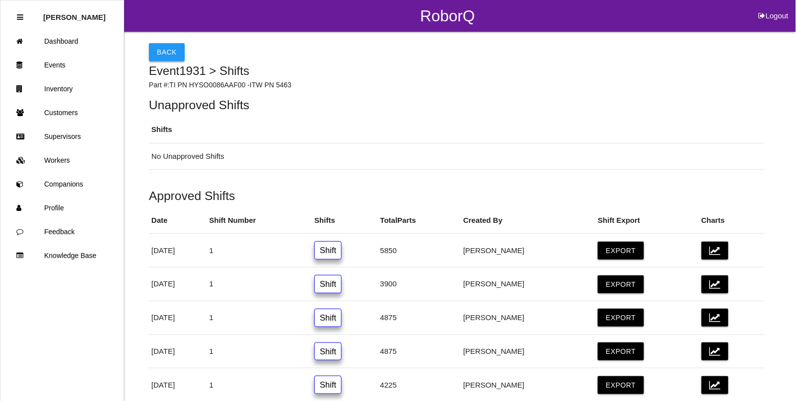
click at [167, 55] on button "Back" at bounding box center [167, 52] width 36 height 18
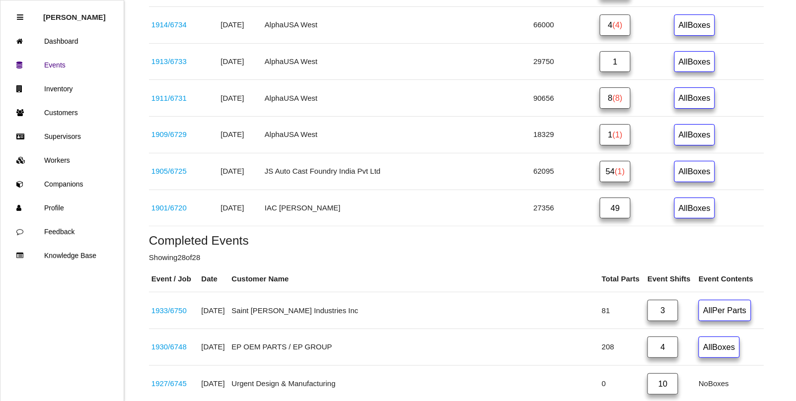
scroll to position [920, 0]
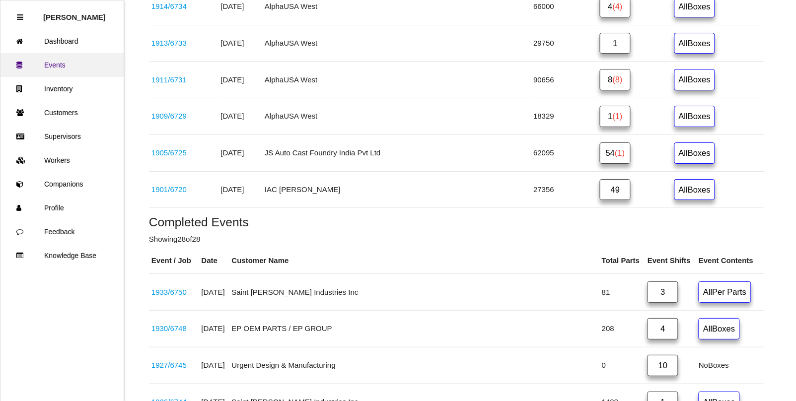
click at [63, 60] on link "Events" at bounding box center [61, 65] width 123 height 24
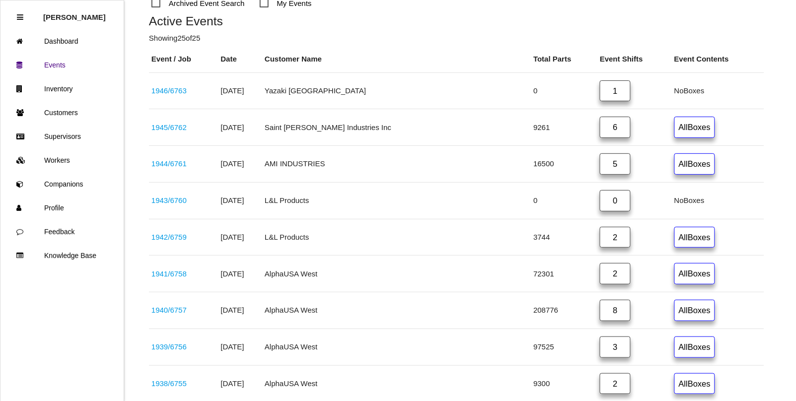
scroll to position [0, 0]
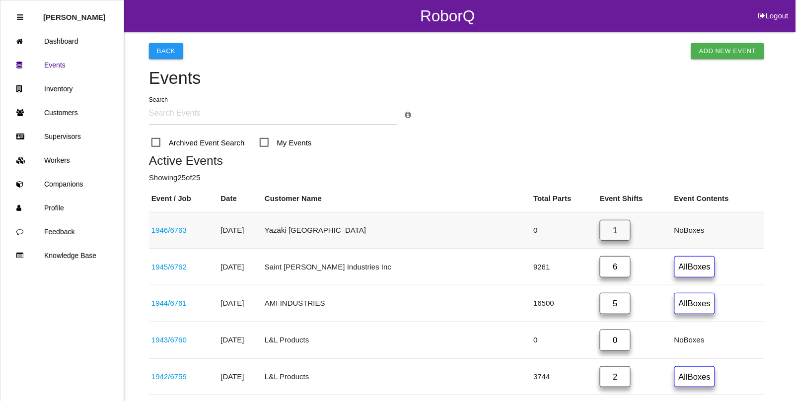
click at [179, 232] on link "1946 / 6763" at bounding box center [169, 230] width 35 height 8
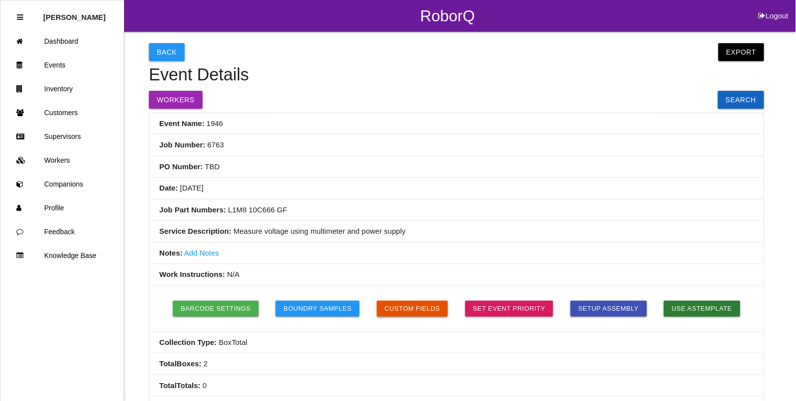
click at [431, 311] on button "Custom Fields" at bounding box center [413, 309] width 72 height 16
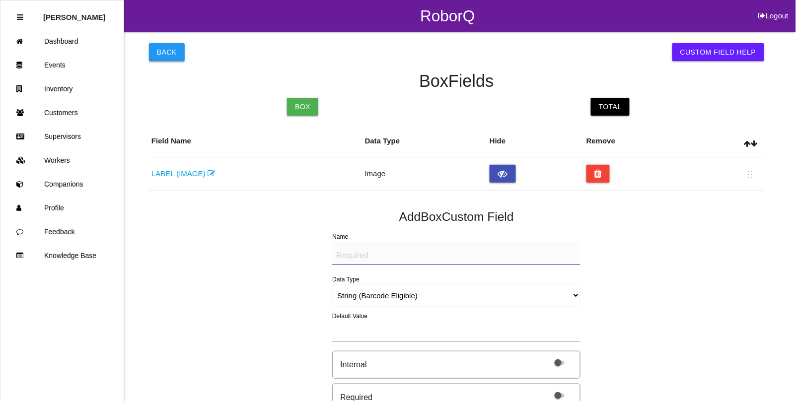
click at [166, 57] on button "Back" at bounding box center [167, 52] width 36 height 18
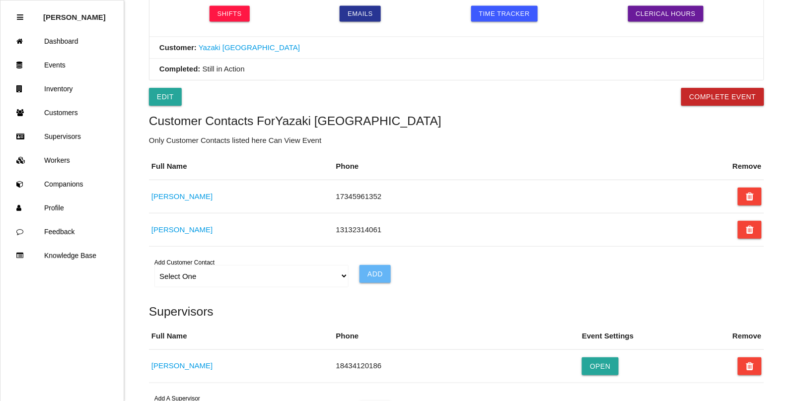
scroll to position [412, 0]
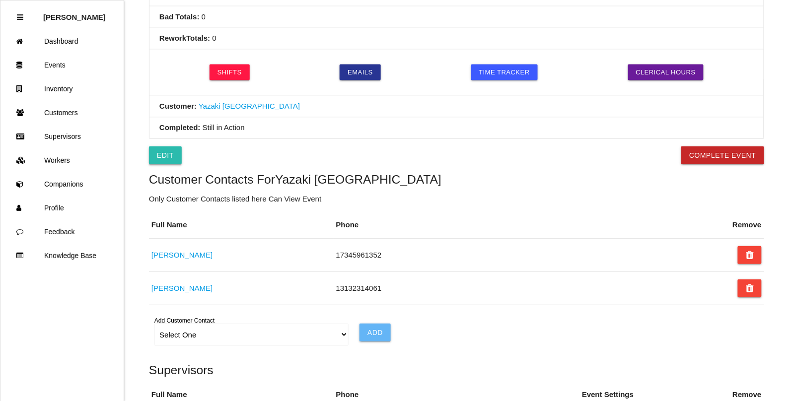
click at [163, 157] on link "Edit" at bounding box center [165, 156] width 33 height 18
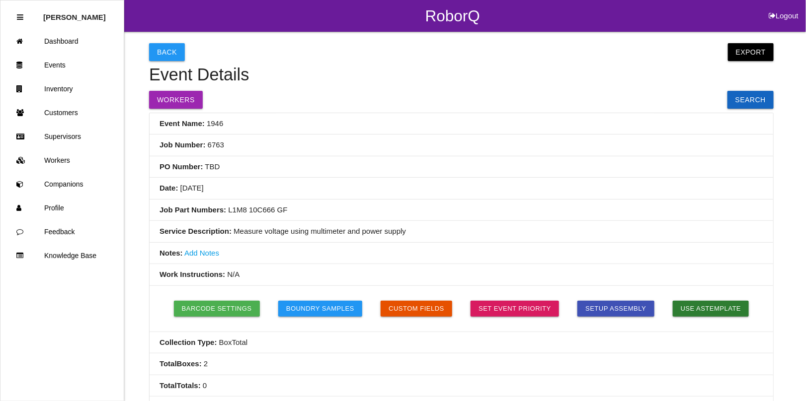
select select "remove"
select select "false"
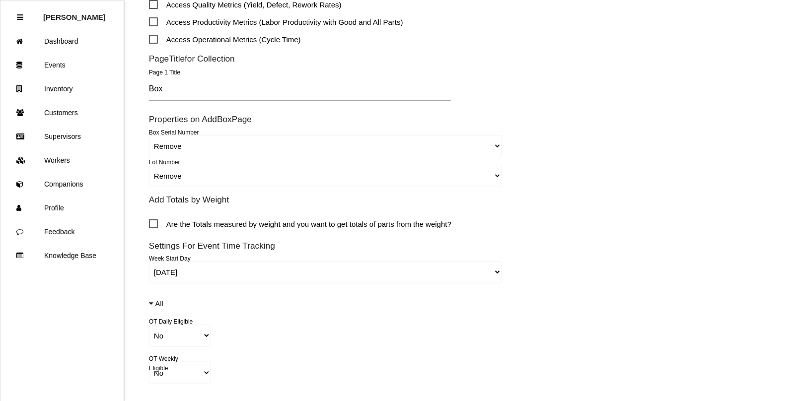
scroll to position [497, 0]
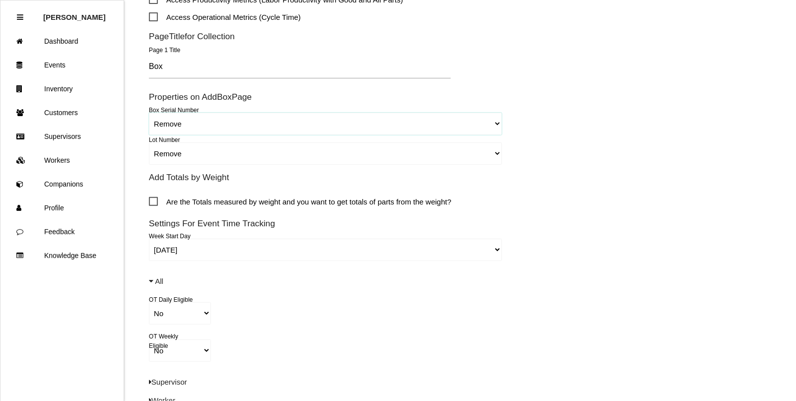
click at [165, 123] on select "Required (Default) Not Required Remove" at bounding box center [325, 124] width 353 height 22
select select "required"
click at [149, 113] on select "Required (Default) Not Required Remove" at bounding box center [325, 124] width 353 height 22
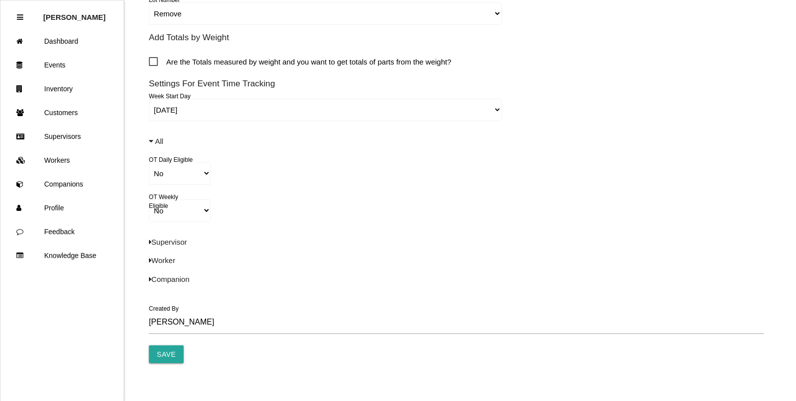
scroll to position [685, 0]
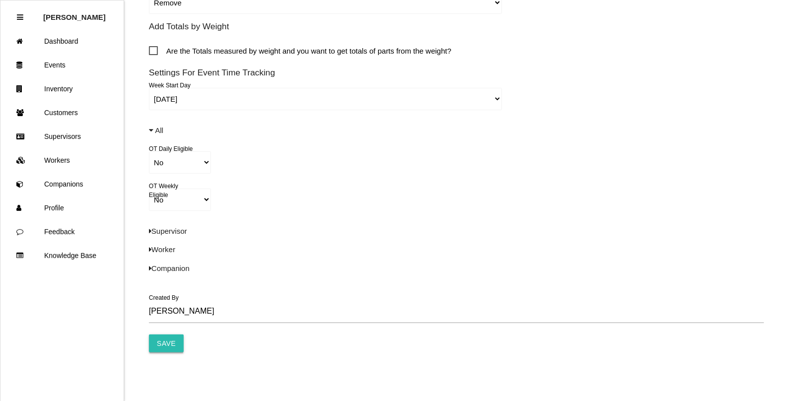
click at [161, 341] on input "Save" at bounding box center [166, 344] width 35 height 18
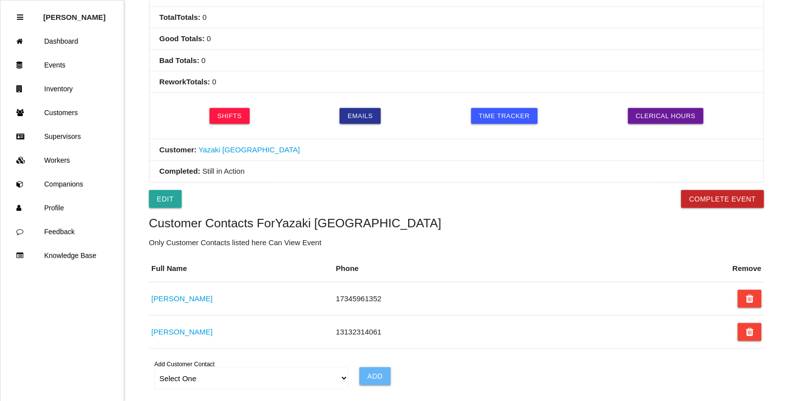
scroll to position [373, 0]
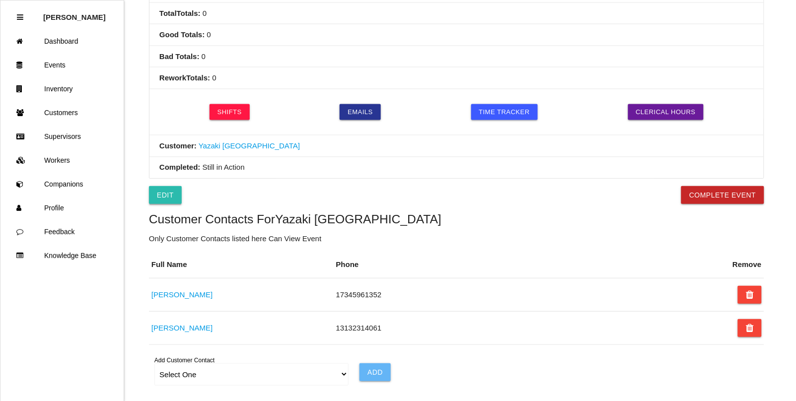
click at [158, 197] on link "Edit" at bounding box center [165, 195] width 33 height 18
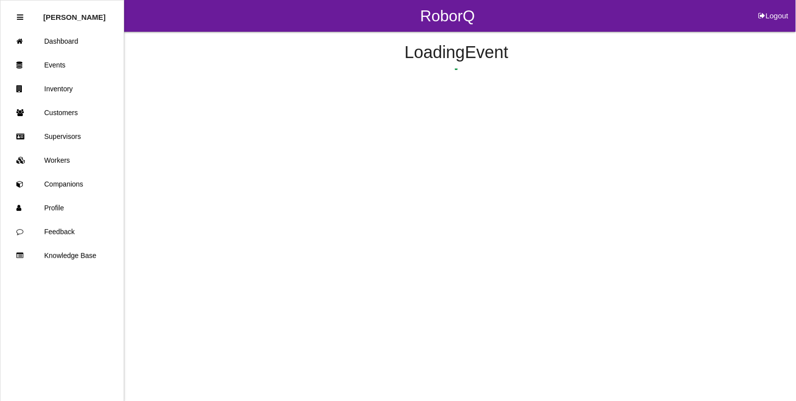
select select "remove"
select select "false"
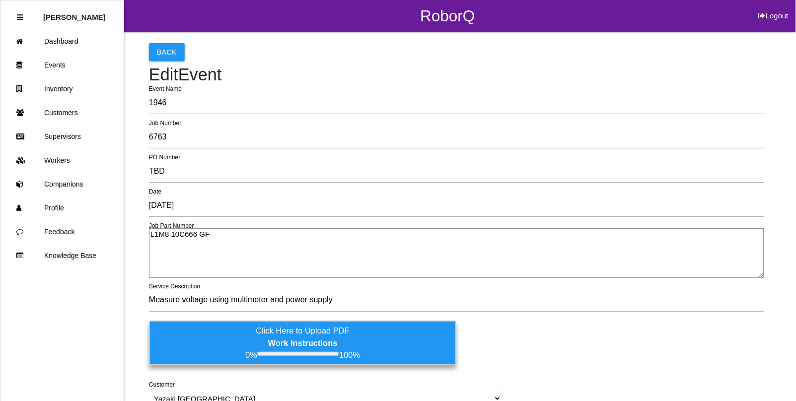
click at [256, 333] on label "Click Here to Upload PDF Work Instructions 0% 100%" at bounding box center [303, 343] width 308 height 45
click at [0, 0] on input "Click Here to Upload PDF Work Instructions 0% 100%" at bounding box center [0, 0] width 0 height 0
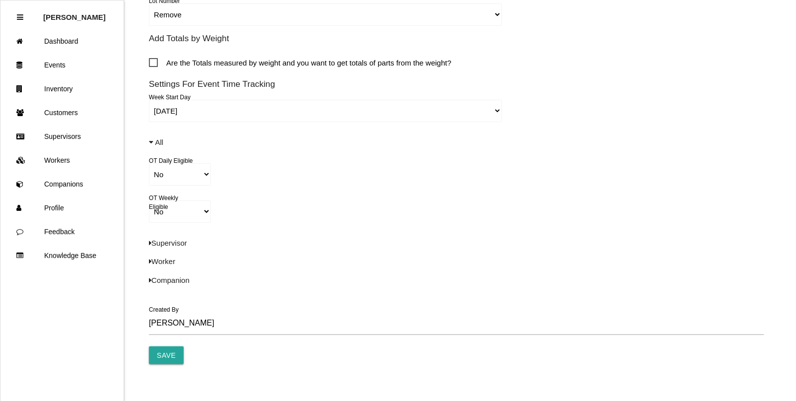
scroll to position [655, 0]
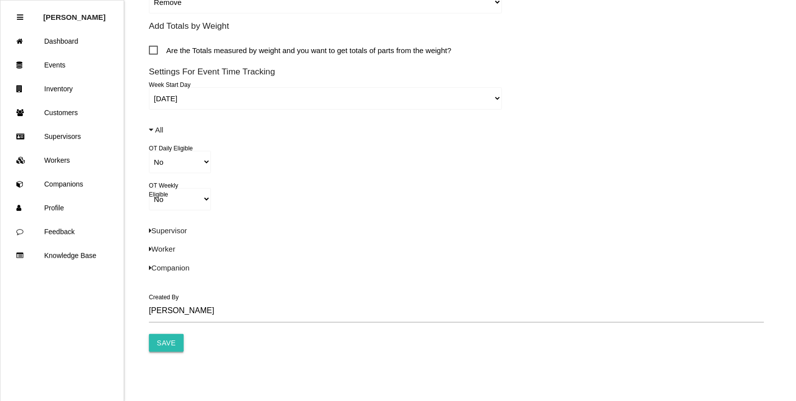
click at [169, 339] on input "Save" at bounding box center [166, 343] width 35 height 18
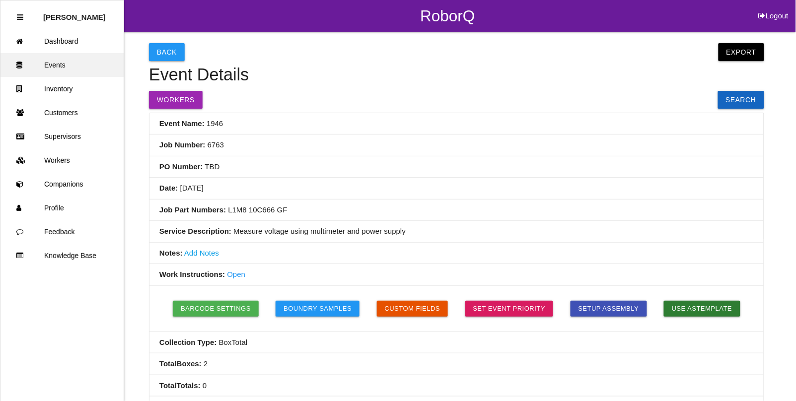
click at [62, 64] on link "Events" at bounding box center [61, 65] width 123 height 24
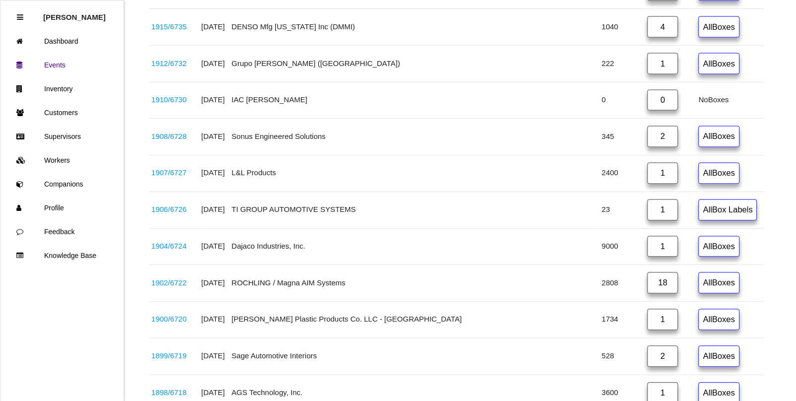
scroll to position [1577, 0]
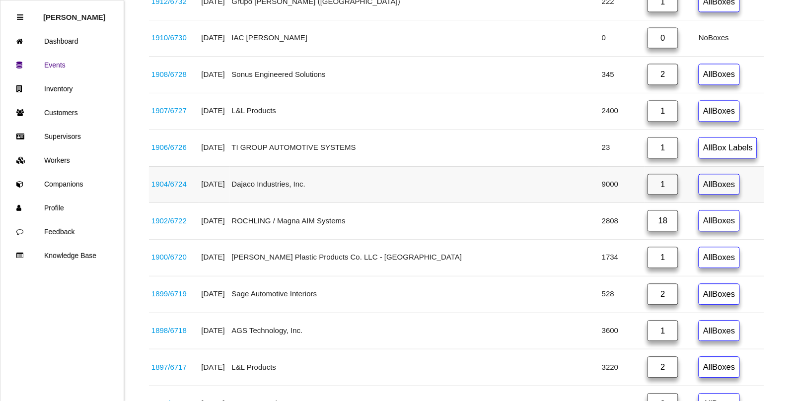
click at [174, 189] on link "1904 / 6724" at bounding box center [169, 184] width 35 height 8
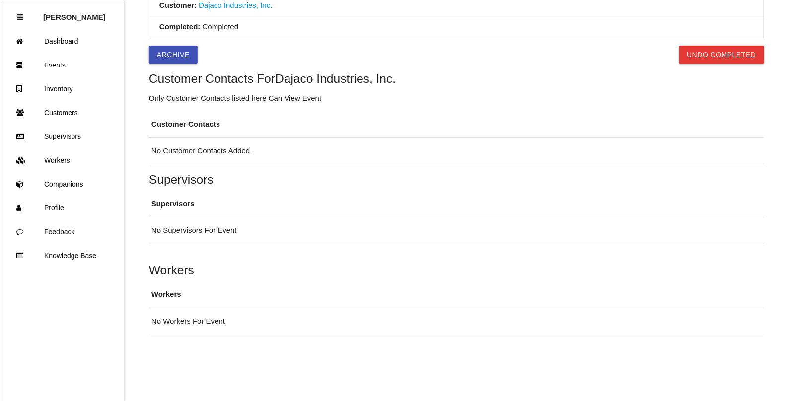
scroll to position [533, 0]
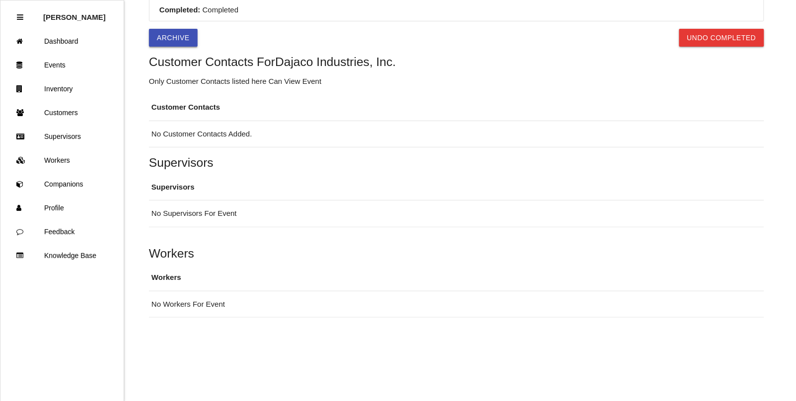
click at [175, 40] on button "Archive" at bounding box center [173, 38] width 49 height 18
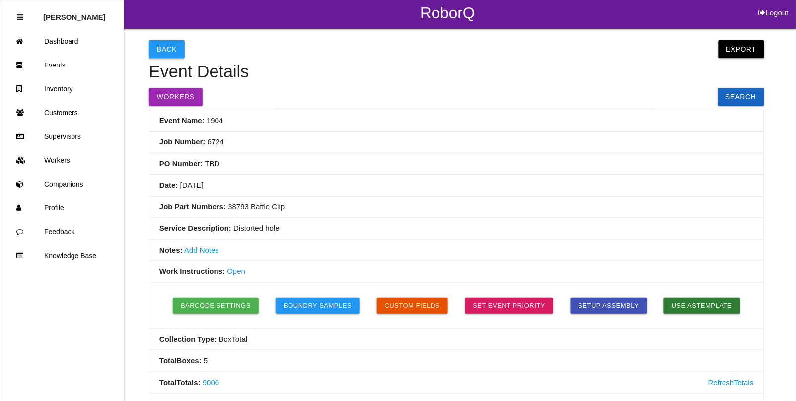
scroll to position [0, 0]
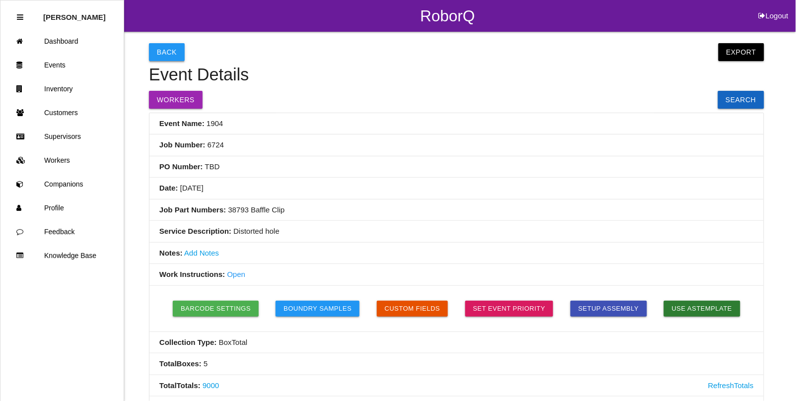
click at [170, 51] on button "Back" at bounding box center [167, 52] width 36 height 18
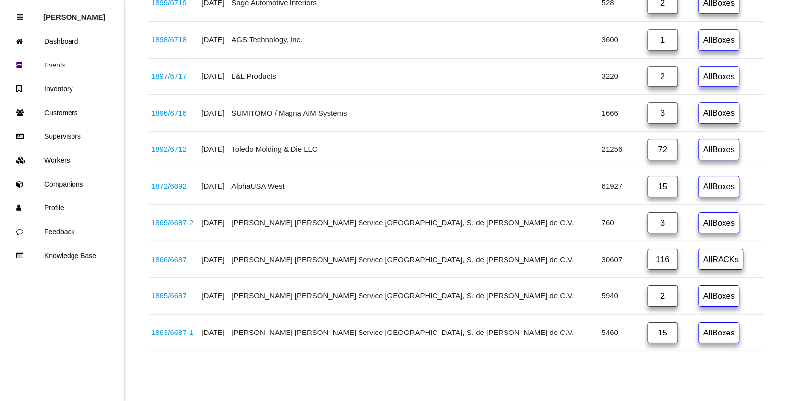
scroll to position [1851, 0]
click at [186, 35] on link "1898 / 6718" at bounding box center [169, 39] width 35 height 8
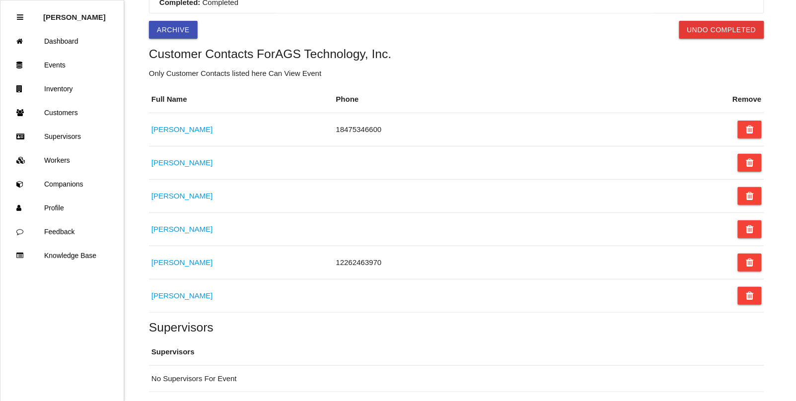
scroll to position [458, 0]
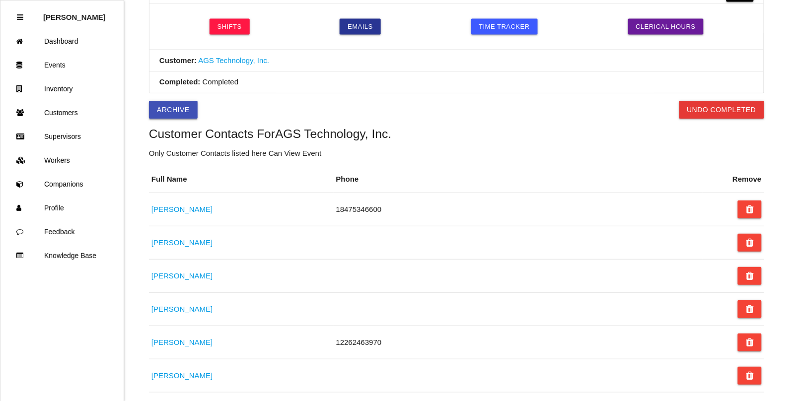
click at [164, 112] on button "Archive" at bounding box center [173, 110] width 49 height 18
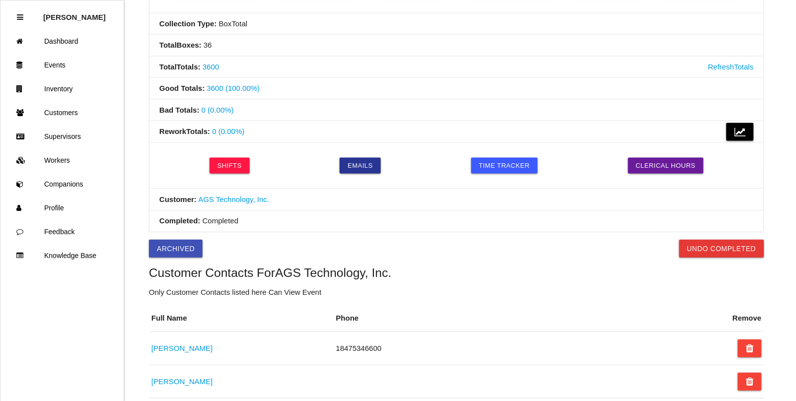
scroll to position [0, 0]
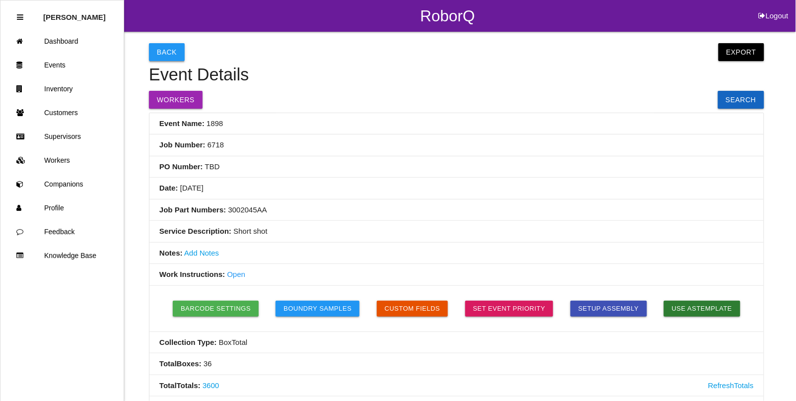
click at [162, 50] on button "Back" at bounding box center [167, 52] width 36 height 18
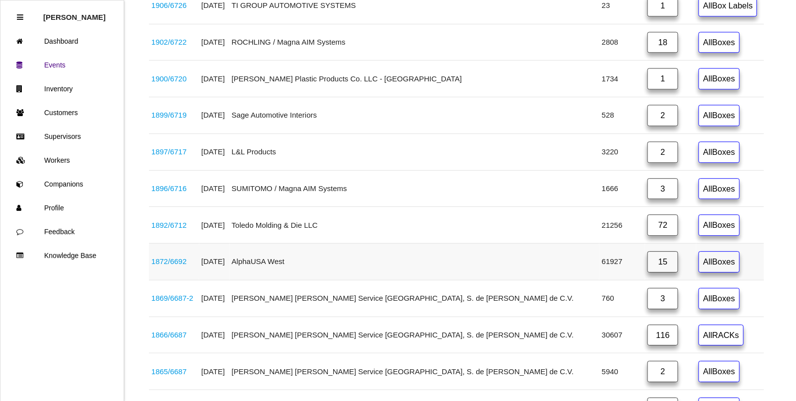
scroll to position [1690, 0]
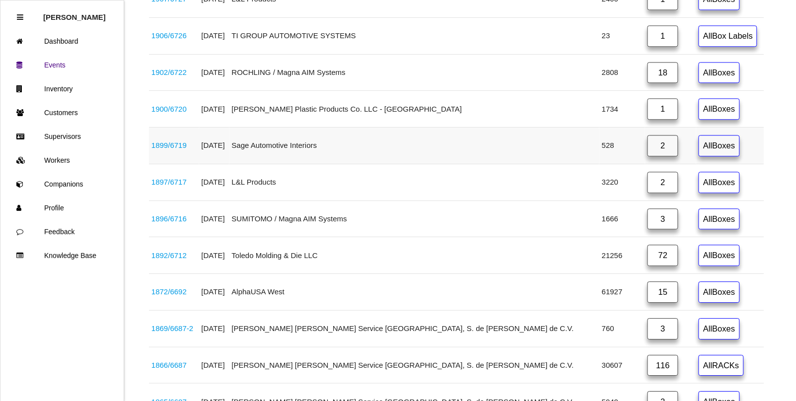
click at [180, 150] on link "1899 / 6719" at bounding box center [169, 145] width 35 height 8
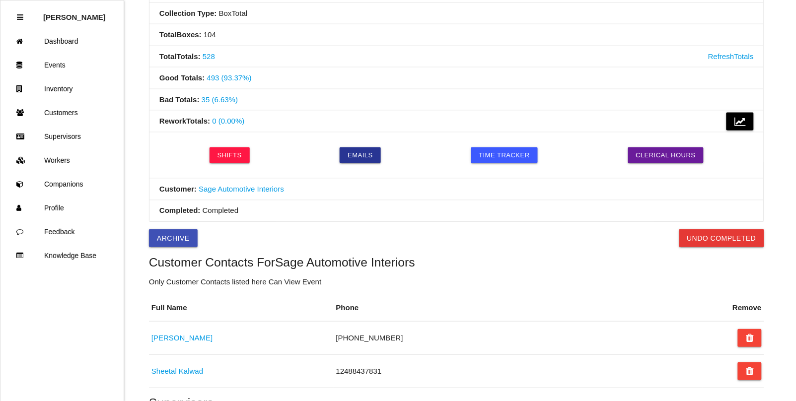
scroll to position [324, 0]
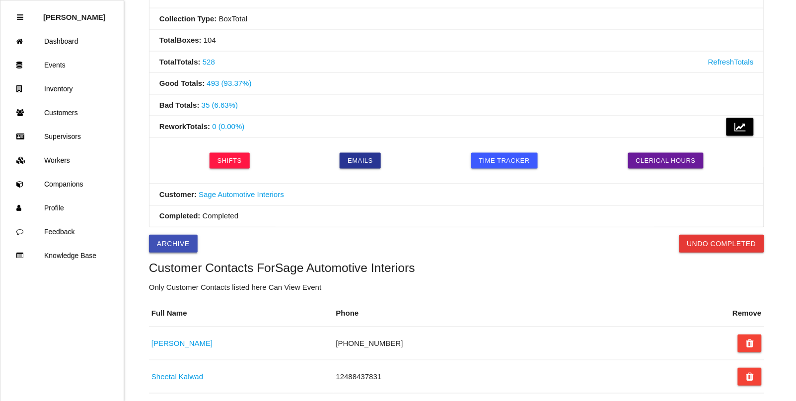
click at [175, 250] on button "Archive" at bounding box center [173, 244] width 49 height 18
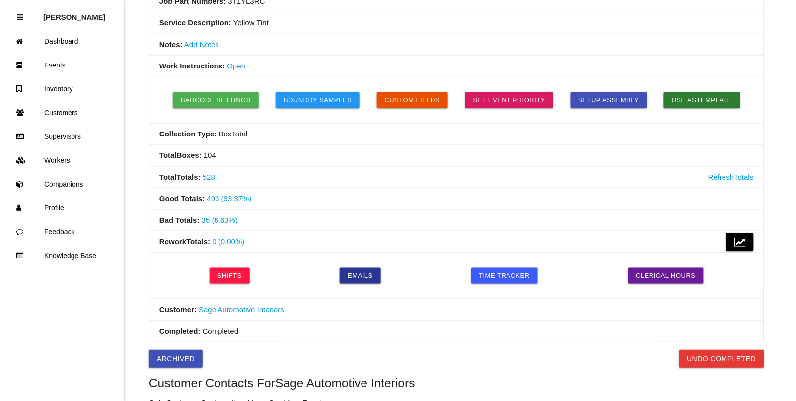
scroll to position [0, 0]
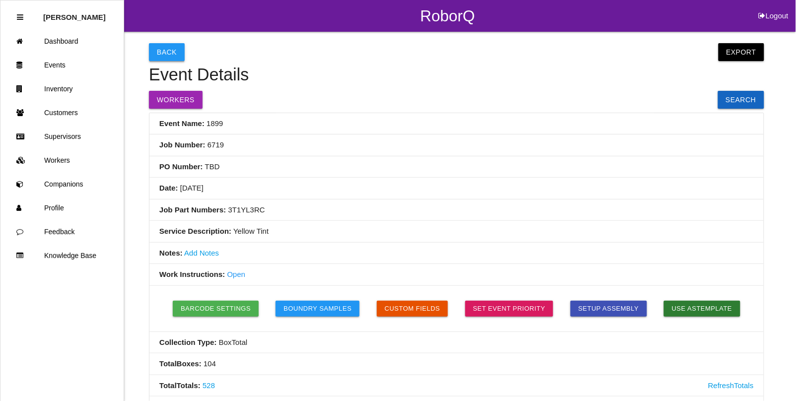
click at [163, 44] on button "Back" at bounding box center [167, 52] width 36 height 18
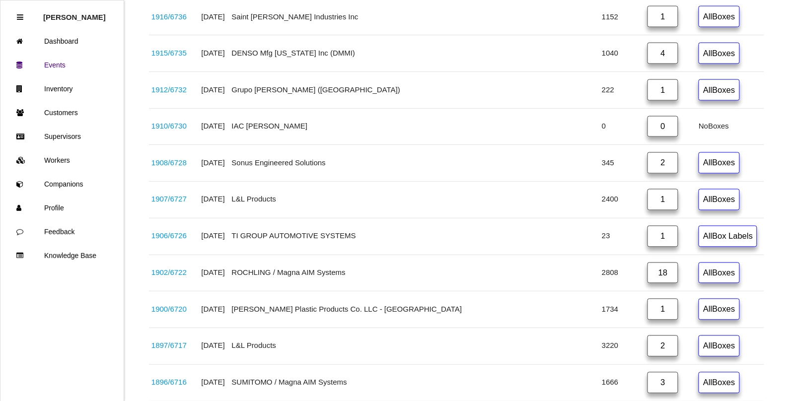
scroll to position [1466, 0]
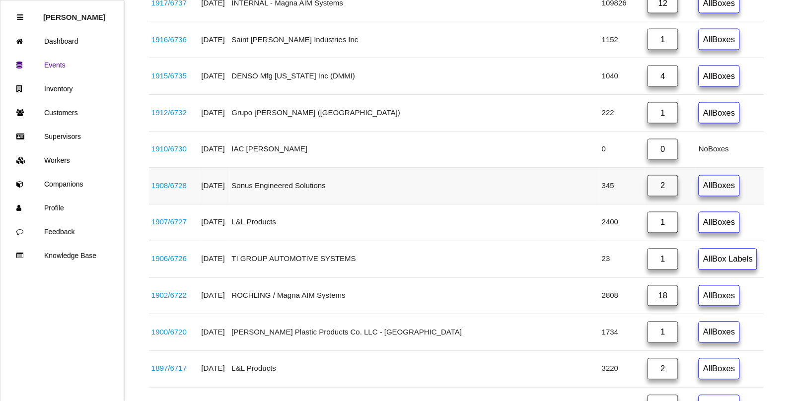
click at [175, 190] on link "1908 / 6728" at bounding box center [169, 186] width 35 height 8
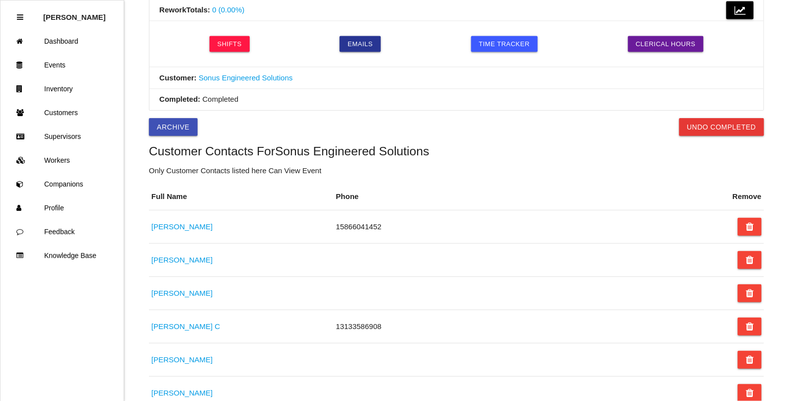
scroll to position [396, 0]
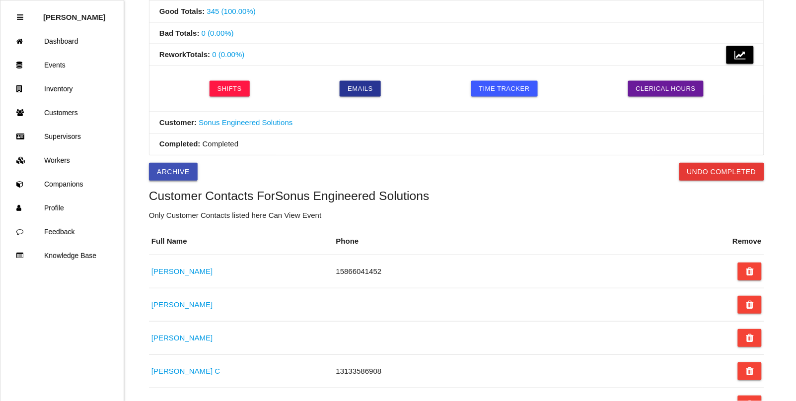
click at [163, 170] on button "Archive" at bounding box center [173, 172] width 49 height 18
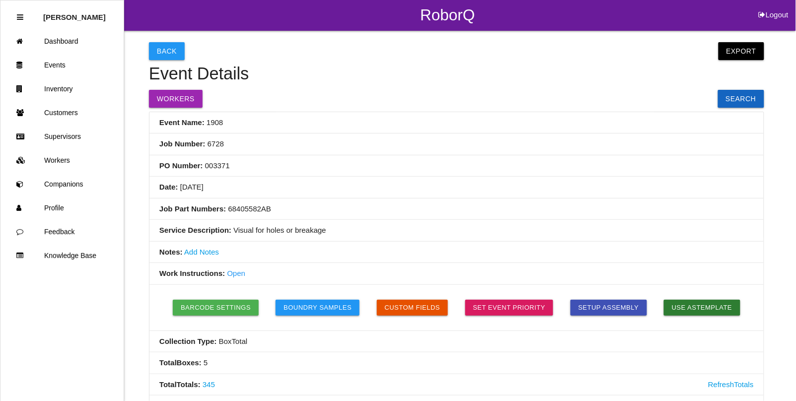
scroll to position [0, 0]
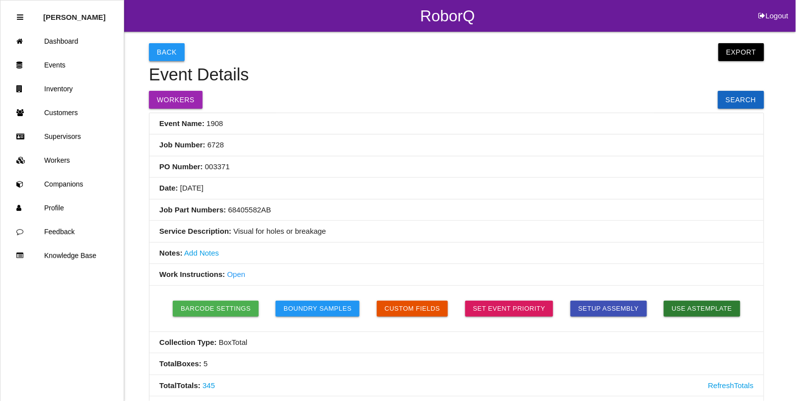
click at [167, 52] on button "Back" at bounding box center [167, 52] width 36 height 18
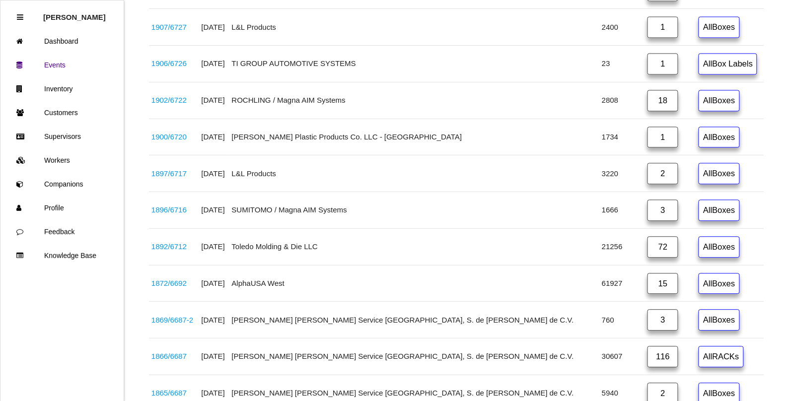
scroll to position [1615, 0]
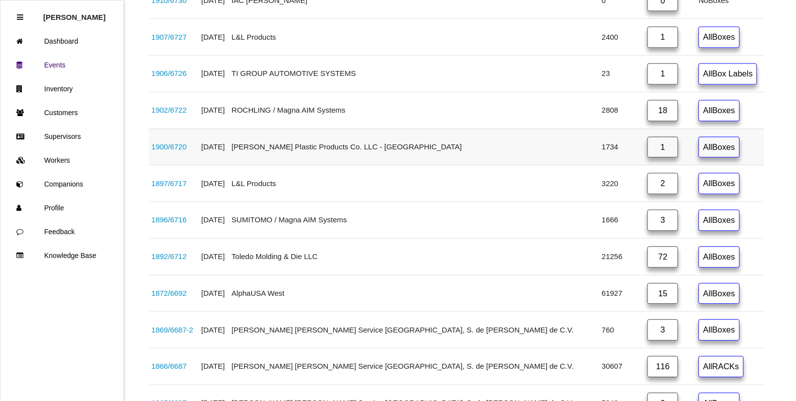
click at [170, 151] on link "1900 / 6720" at bounding box center [169, 147] width 35 height 8
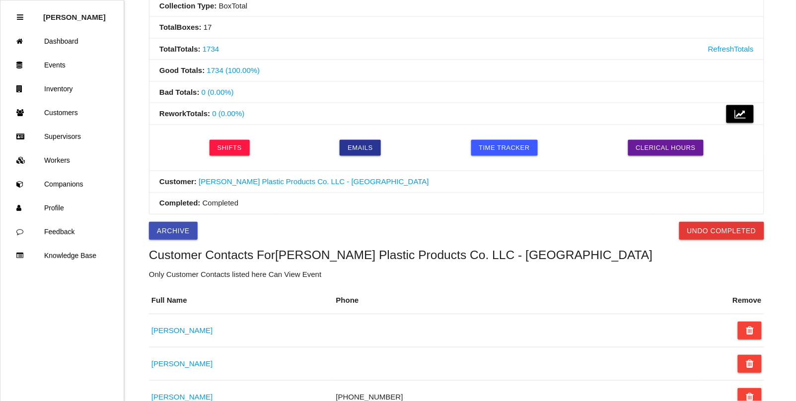
scroll to position [329, 0]
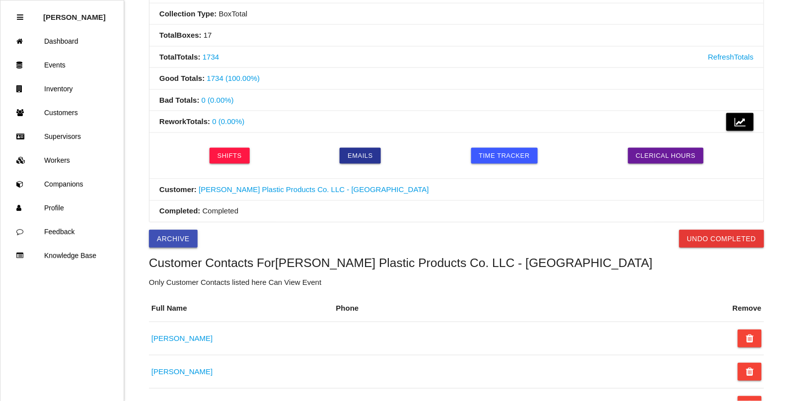
click at [171, 239] on button "Archive" at bounding box center [173, 239] width 49 height 18
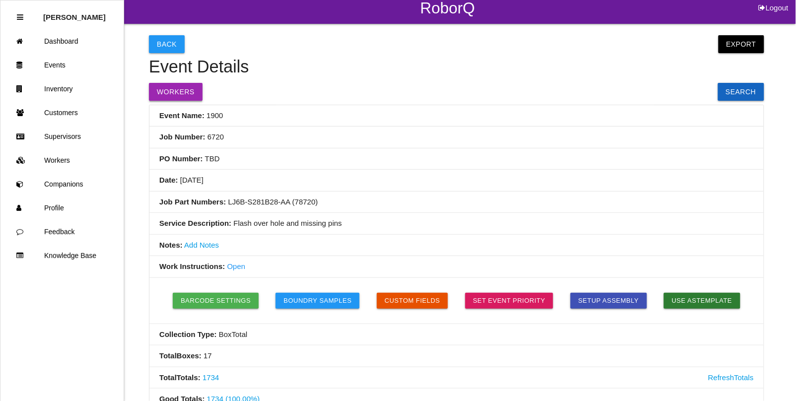
scroll to position [0, 0]
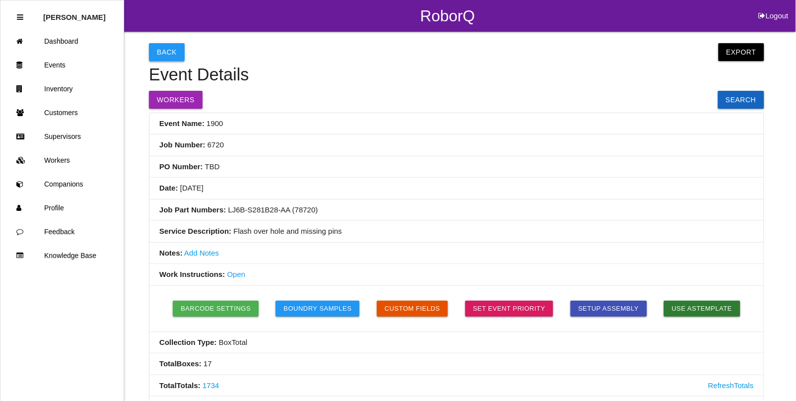
click at [158, 47] on button "Back" at bounding box center [167, 52] width 36 height 18
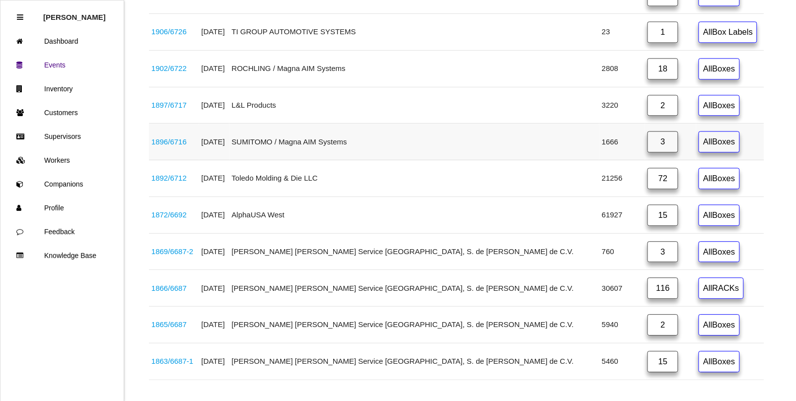
scroll to position [1677, 0]
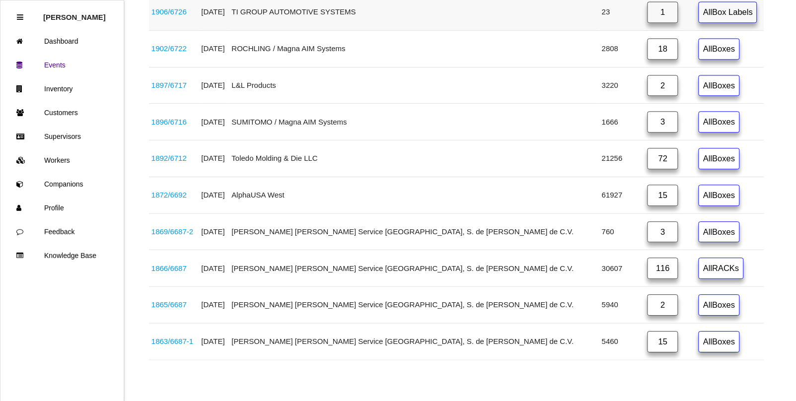
click at [171, 16] on link "1906 / 6726" at bounding box center [169, 11] width 35 height 8
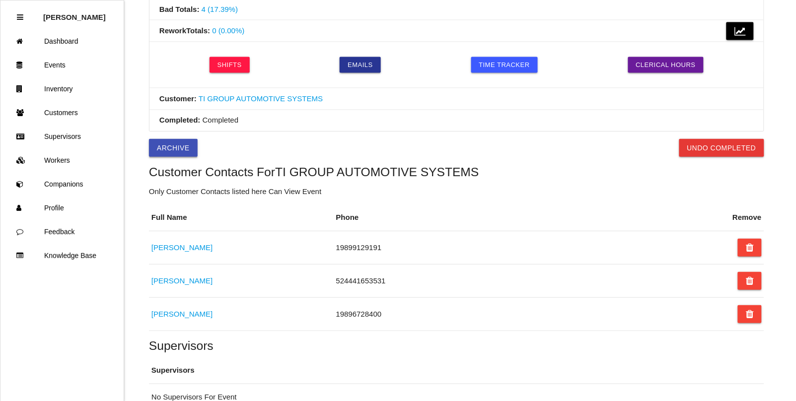
click at [158, 151] on button "Archive" at bounding box center [173, 148] width 49 height 18
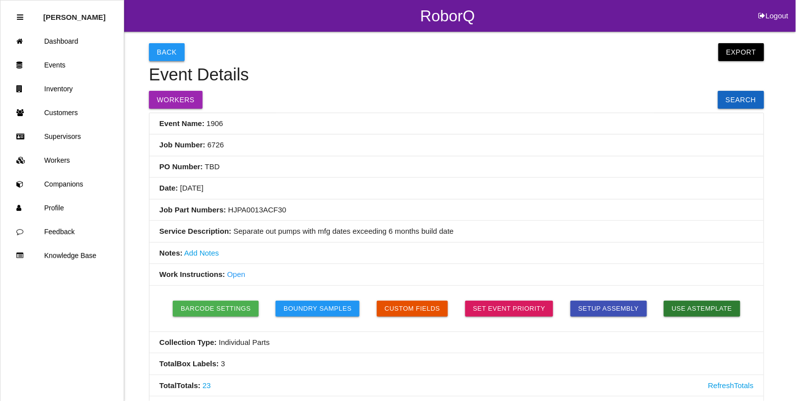
click at [167, 54] on button "Back" at bounding box center [167, 52] width 36 height 18
